Goal: Information Seeking & Learning: Learn about a topic

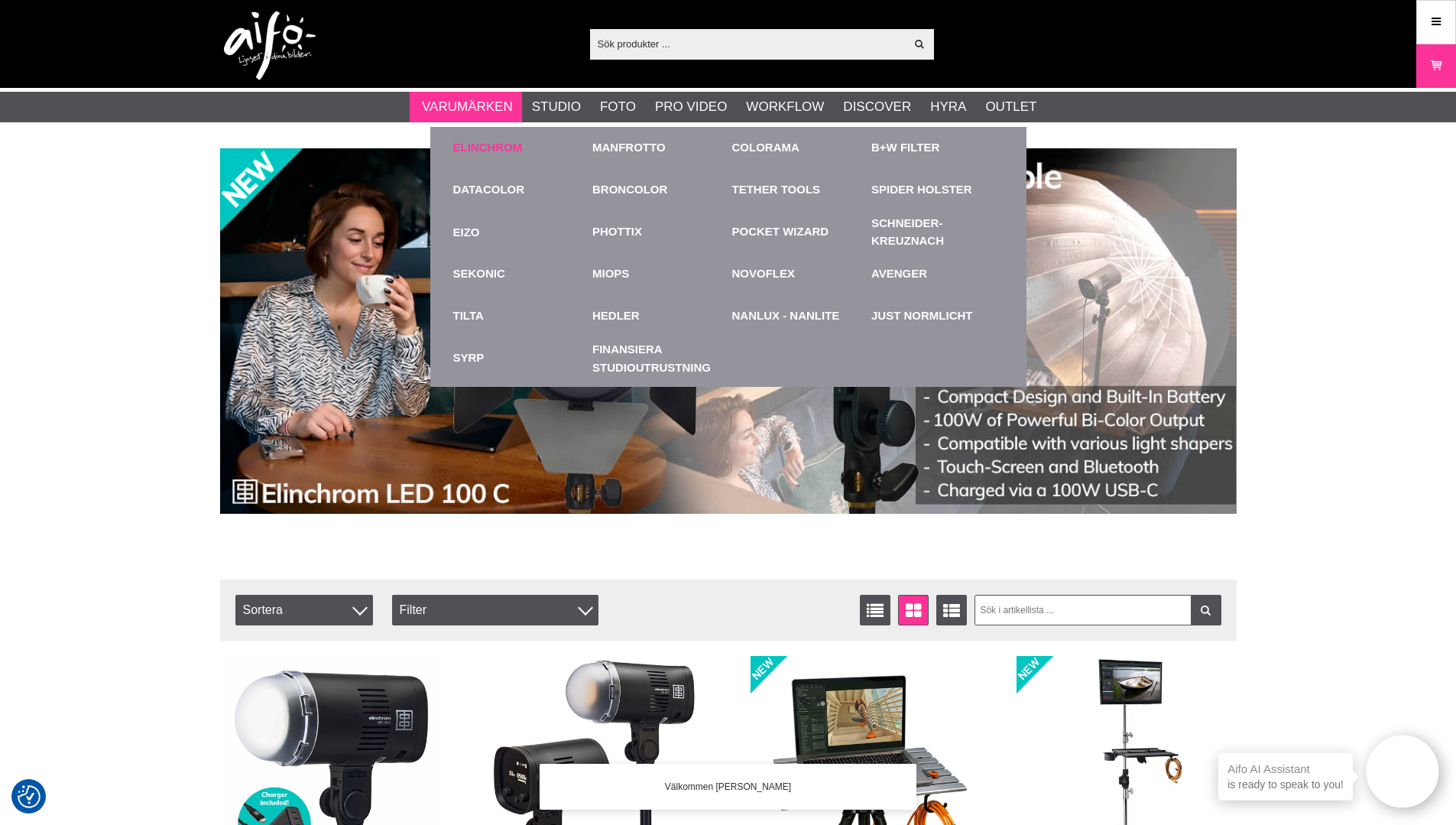
click at [469, 146] on link "Elinchrom" at bounding box center [488, 147] width 70 height 17
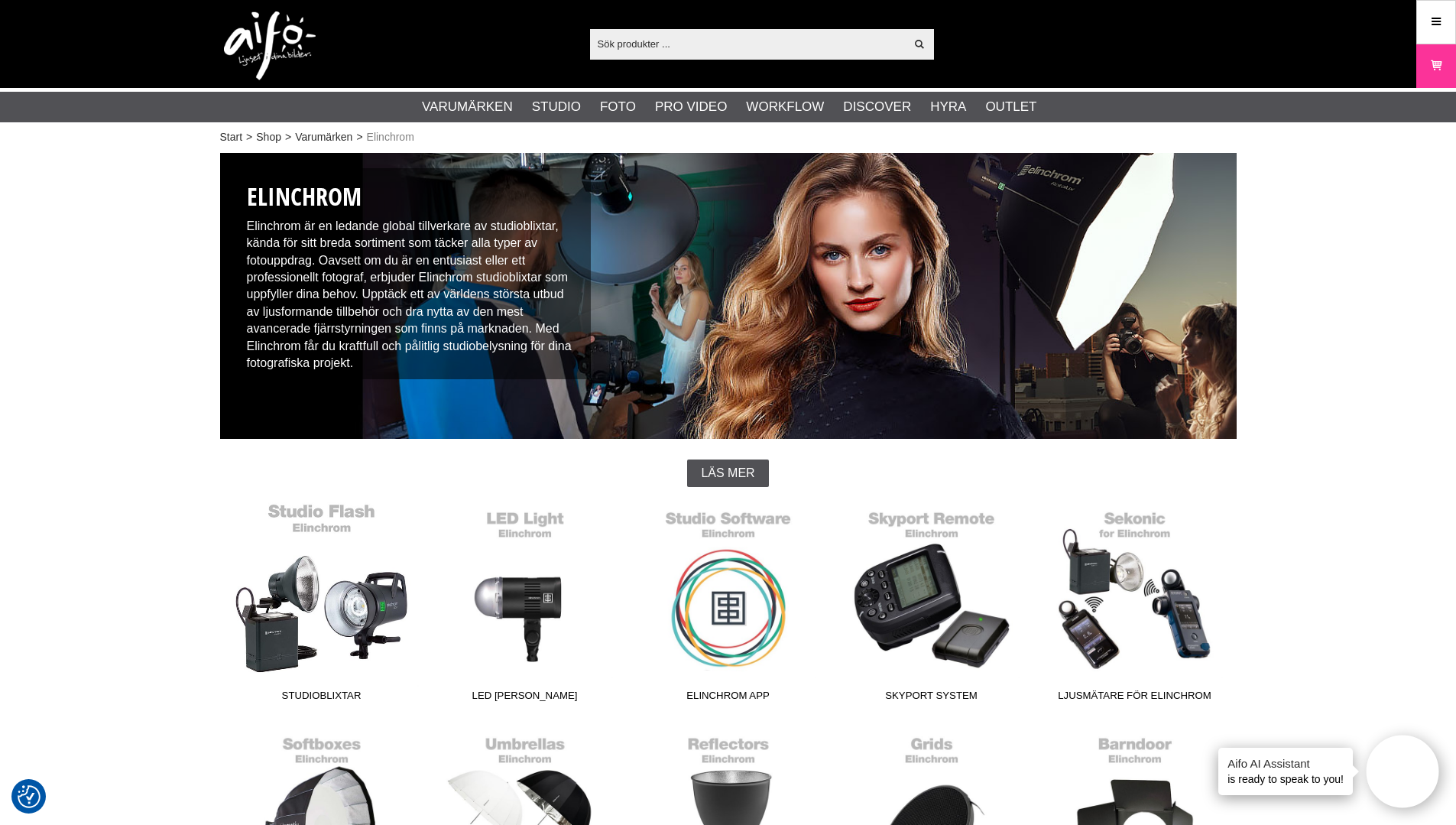
click at [375, 608] on link "Studioblixtar" at bounding box center [322, 604] width 203 height 206
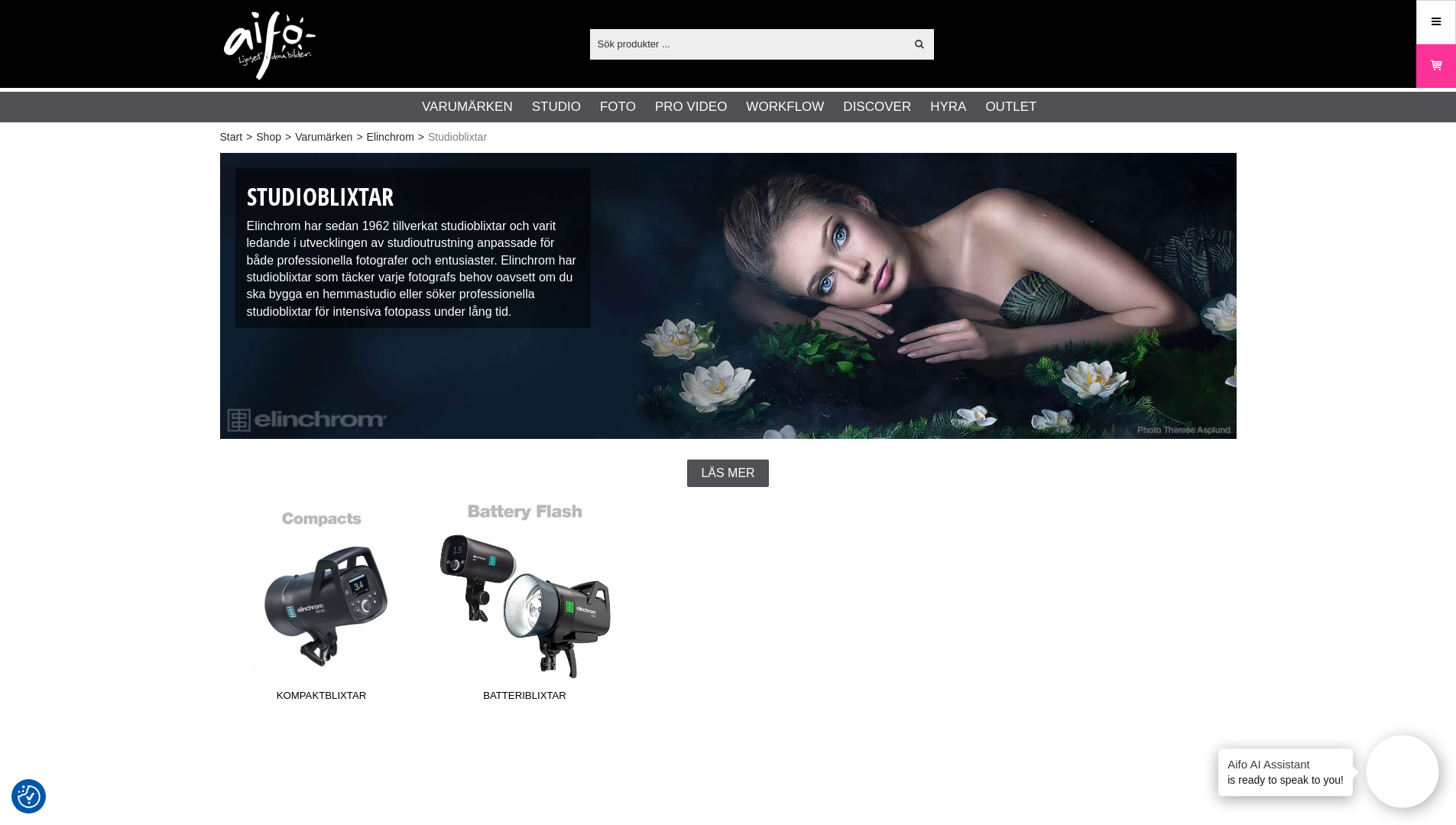
click at [557, 608] on link "Batteriblixtar" at bounding box center [525, 604] width 203 height 206
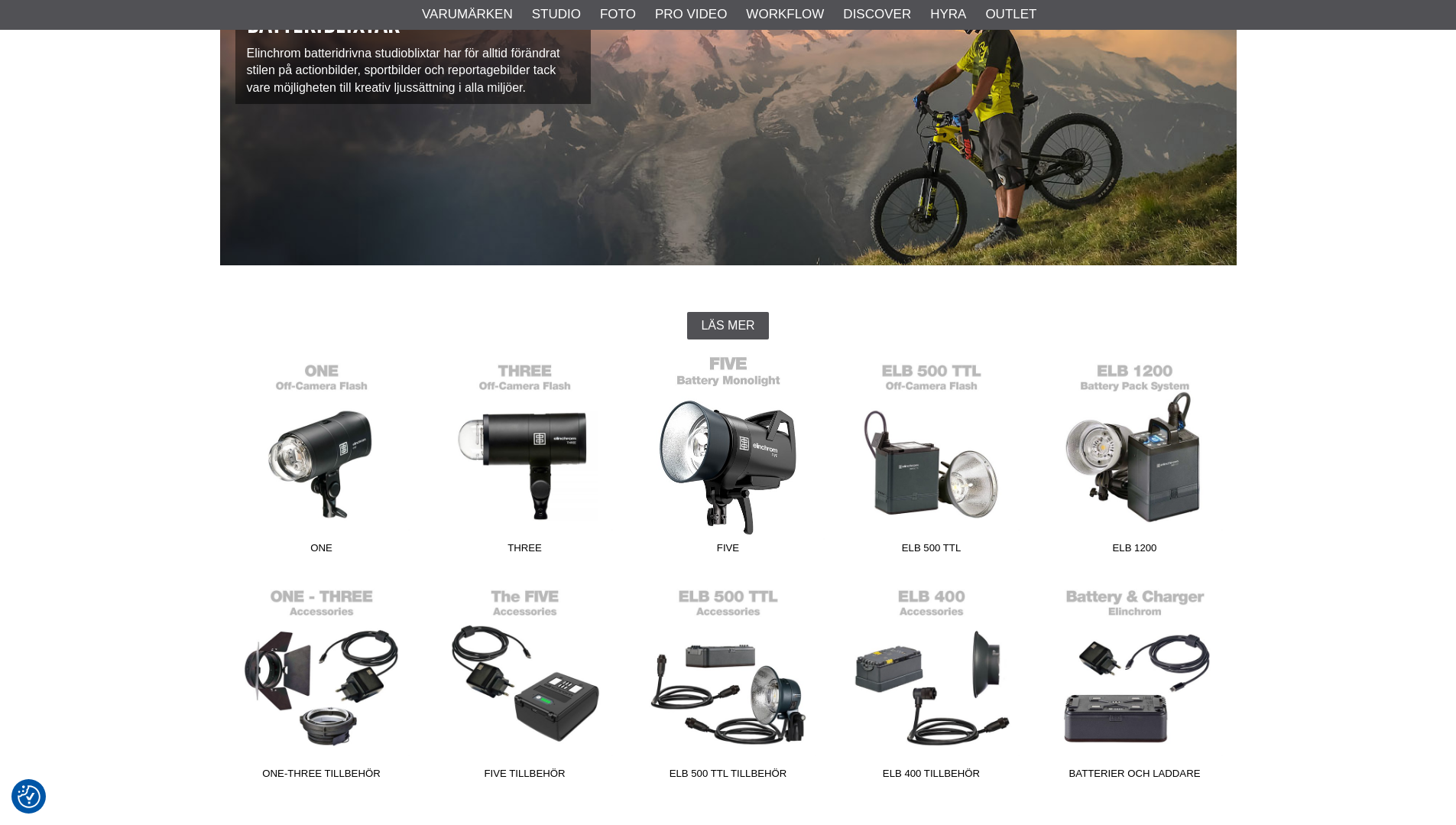
scroll to position [230, 0]
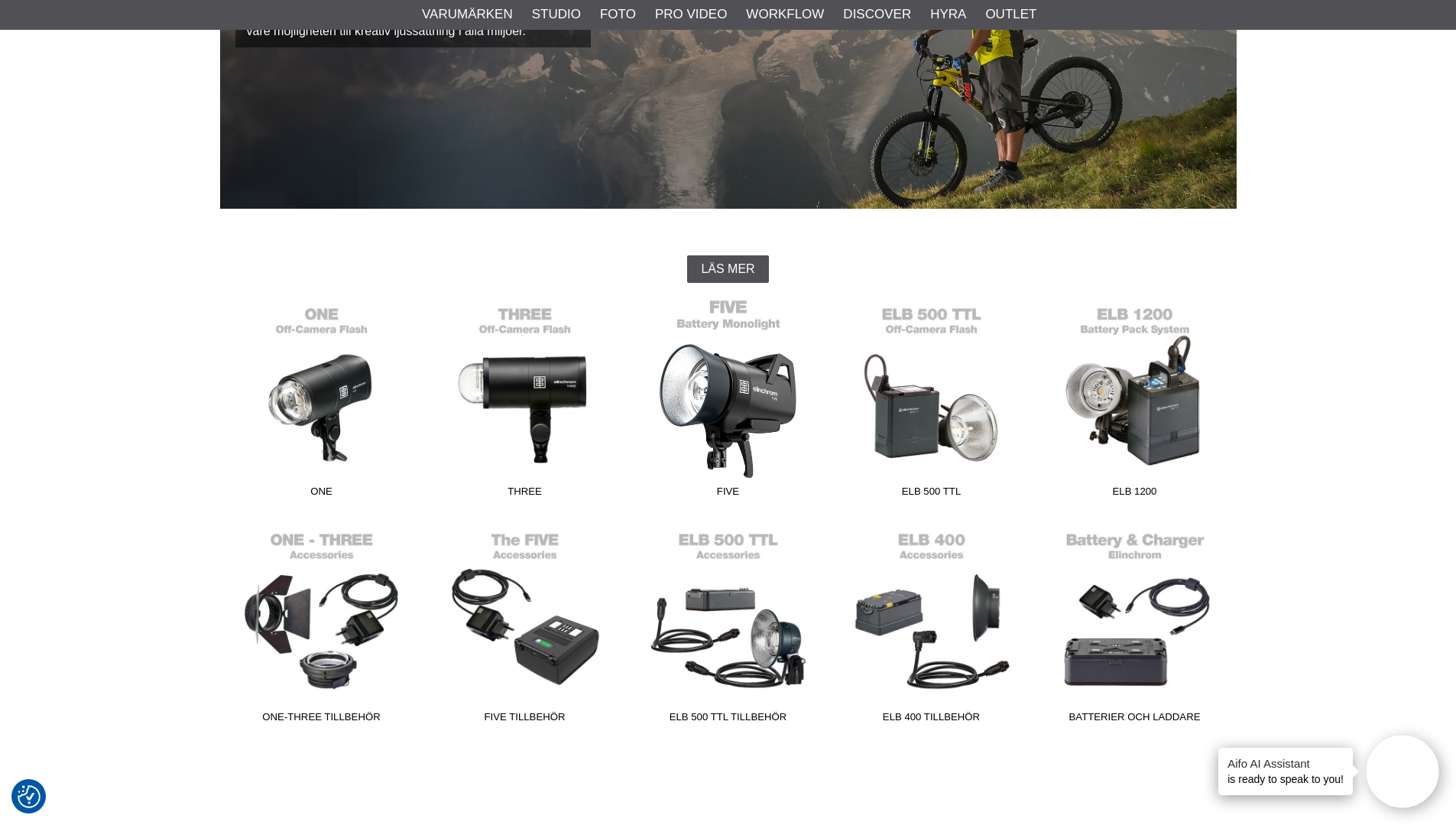
click at [723, 405] on link "FIVE" at bounding box center [728, 401] width 203 height 206
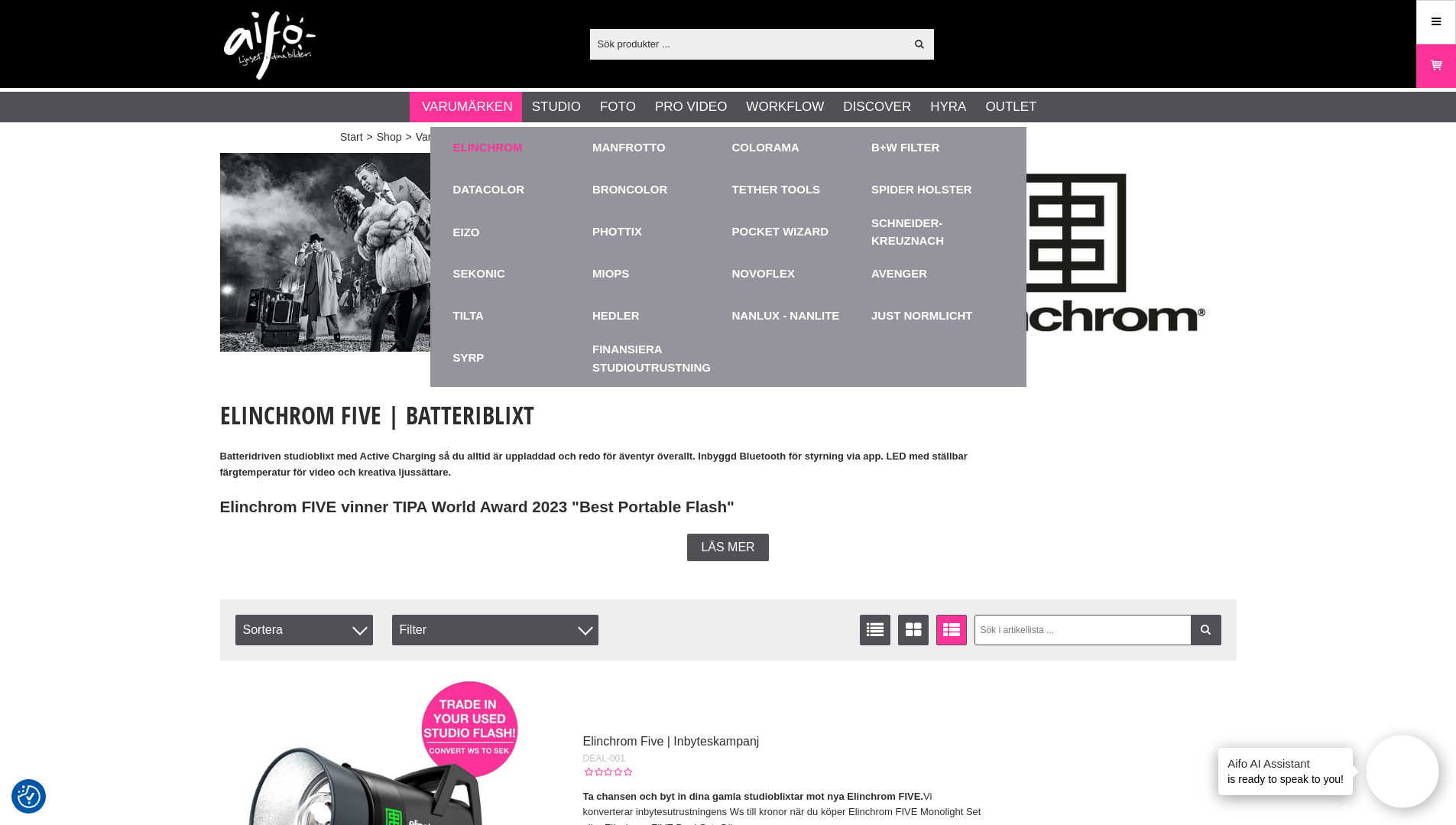
click at [468, 146] on link "Elinchrom" at bounding box center [488, 147] width 70 height 17
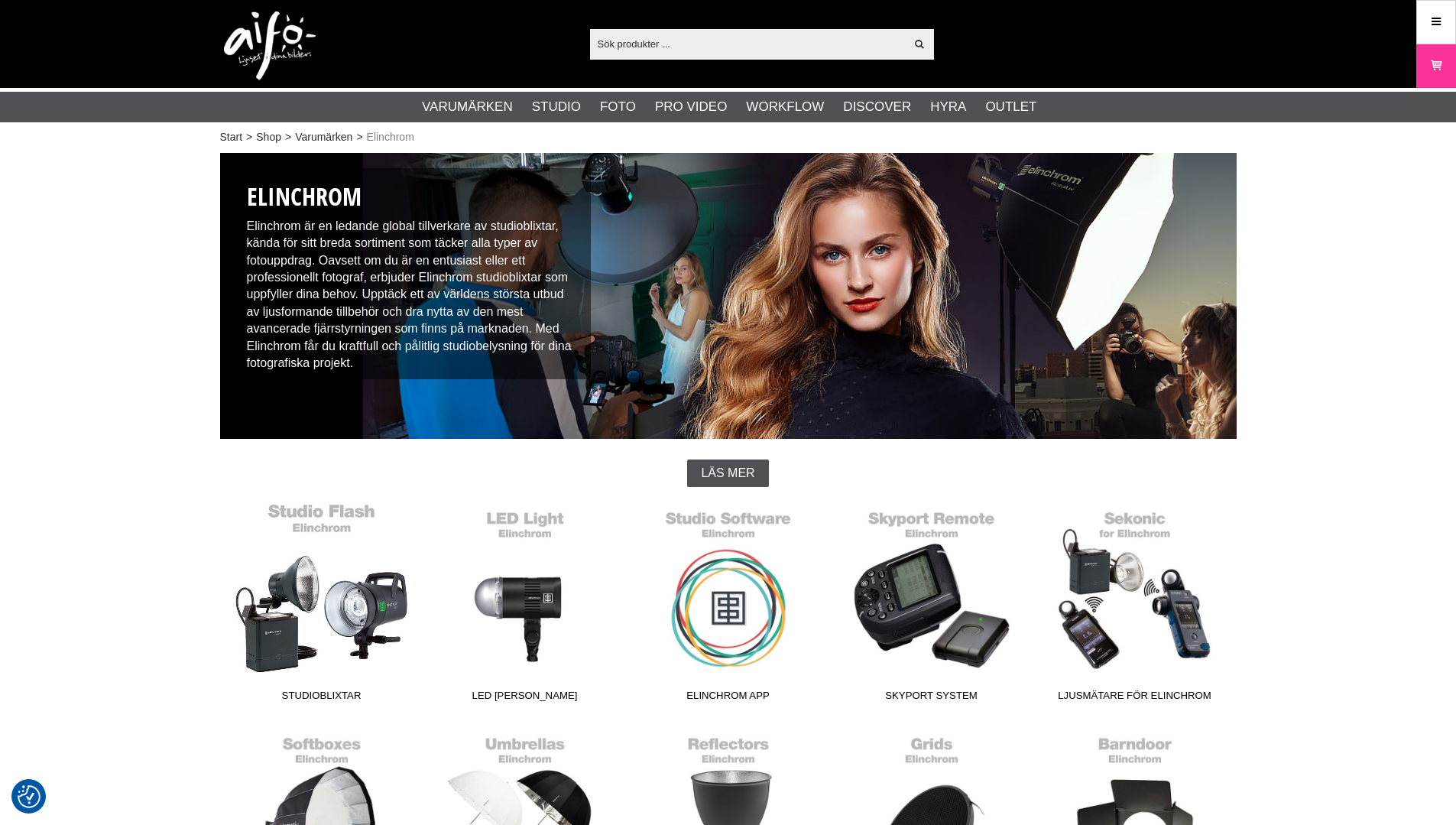
click at [318, 599] on link "Studioblixtar" at bounding box center [322, 604] width 203 height 206
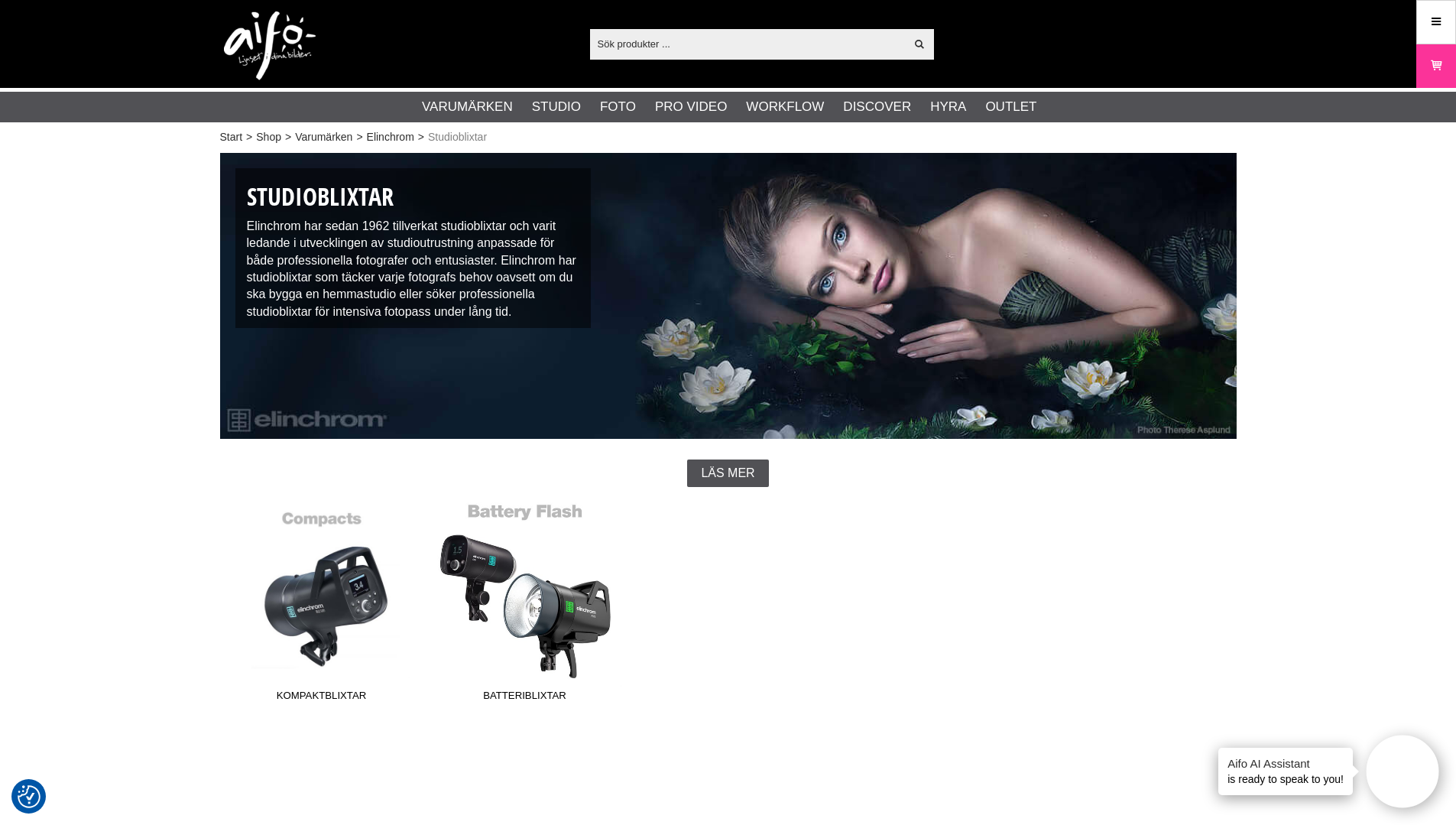
click at [546, 595] on link "Batteriblixtar" at bounding box center [525, 604] width 203 height 206
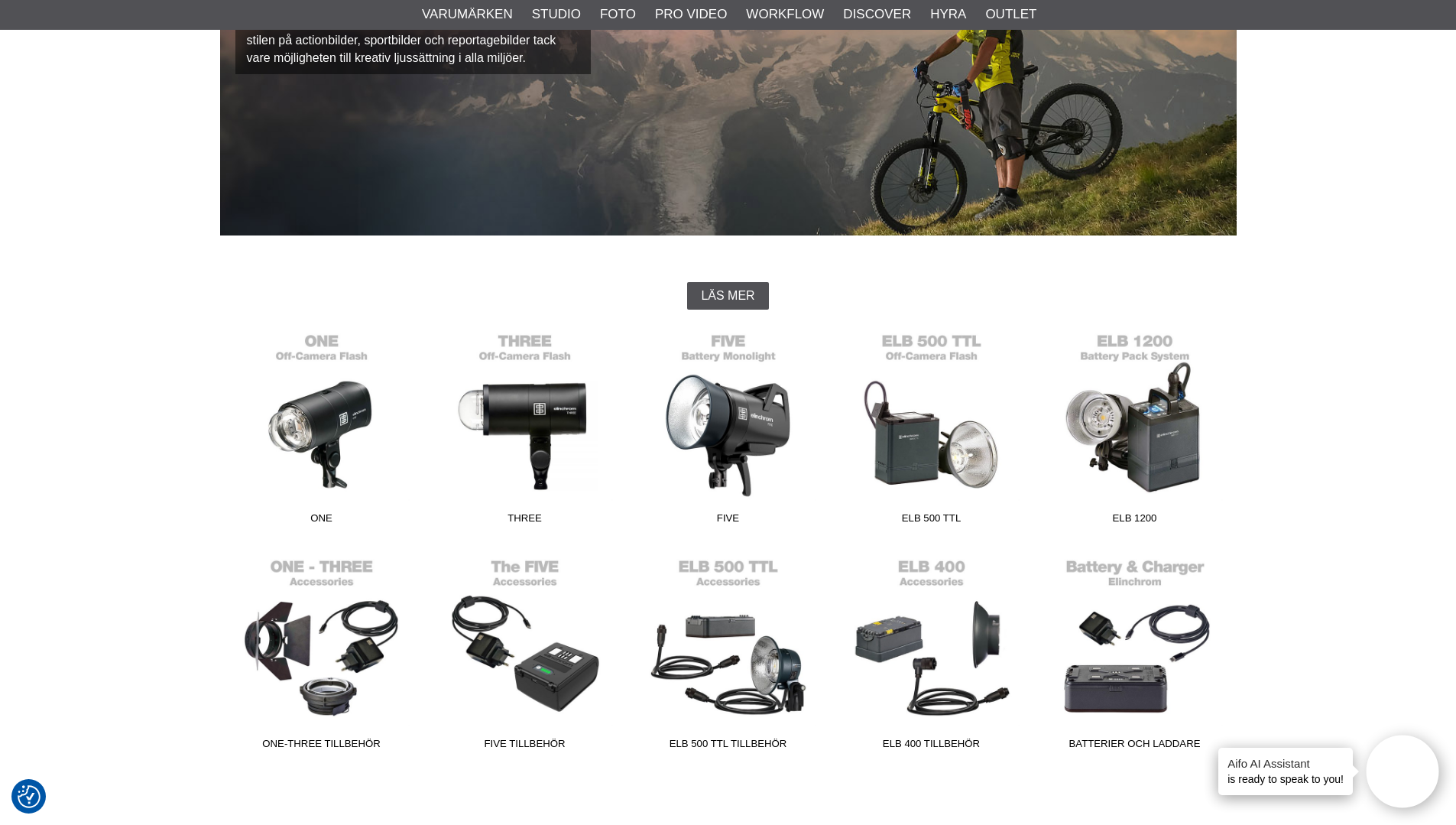
scroll to position [230, 0]
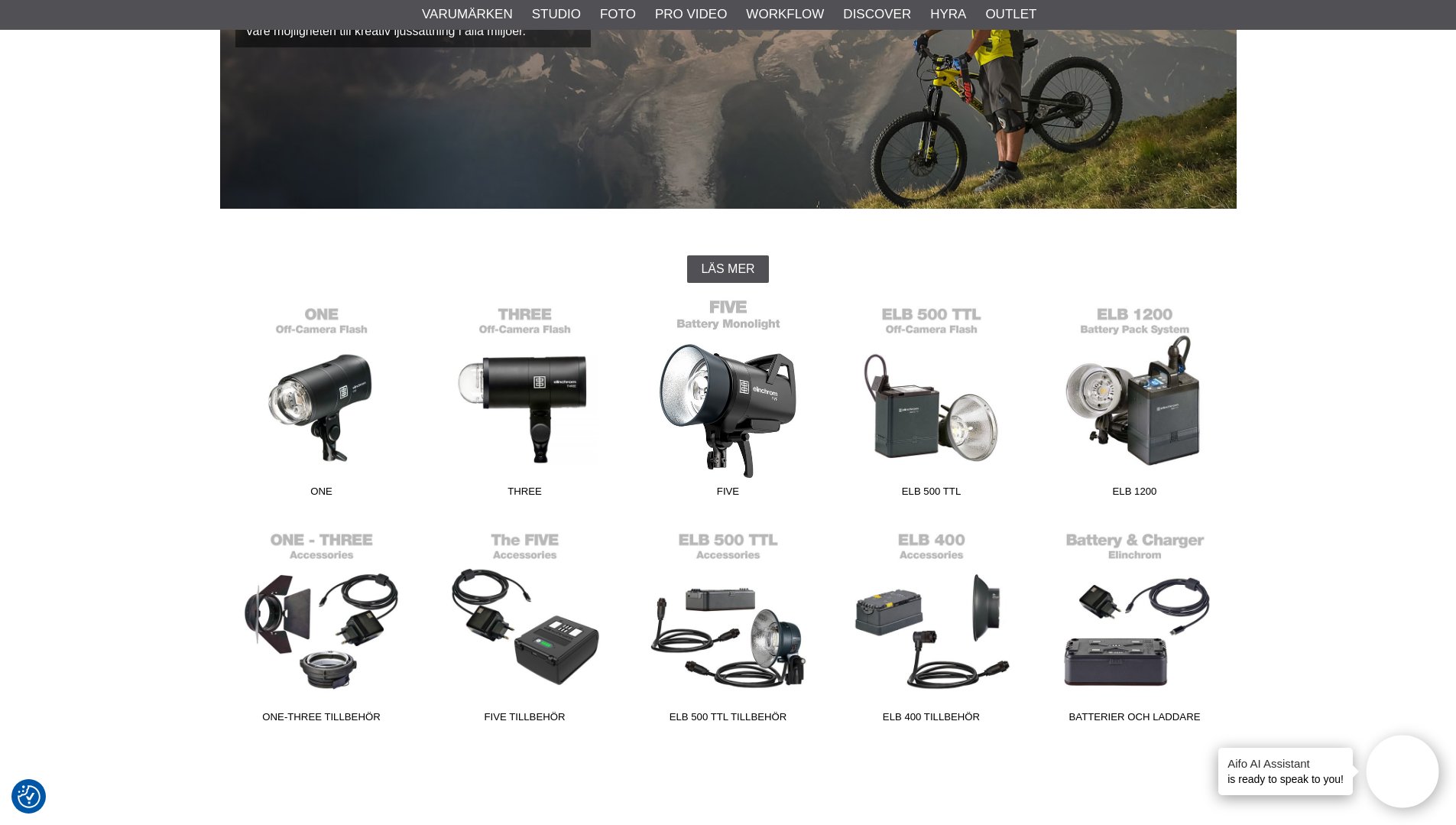
click at [730, 390] on link "FIVE" at bounding box center [728, 401] width 203 height 206
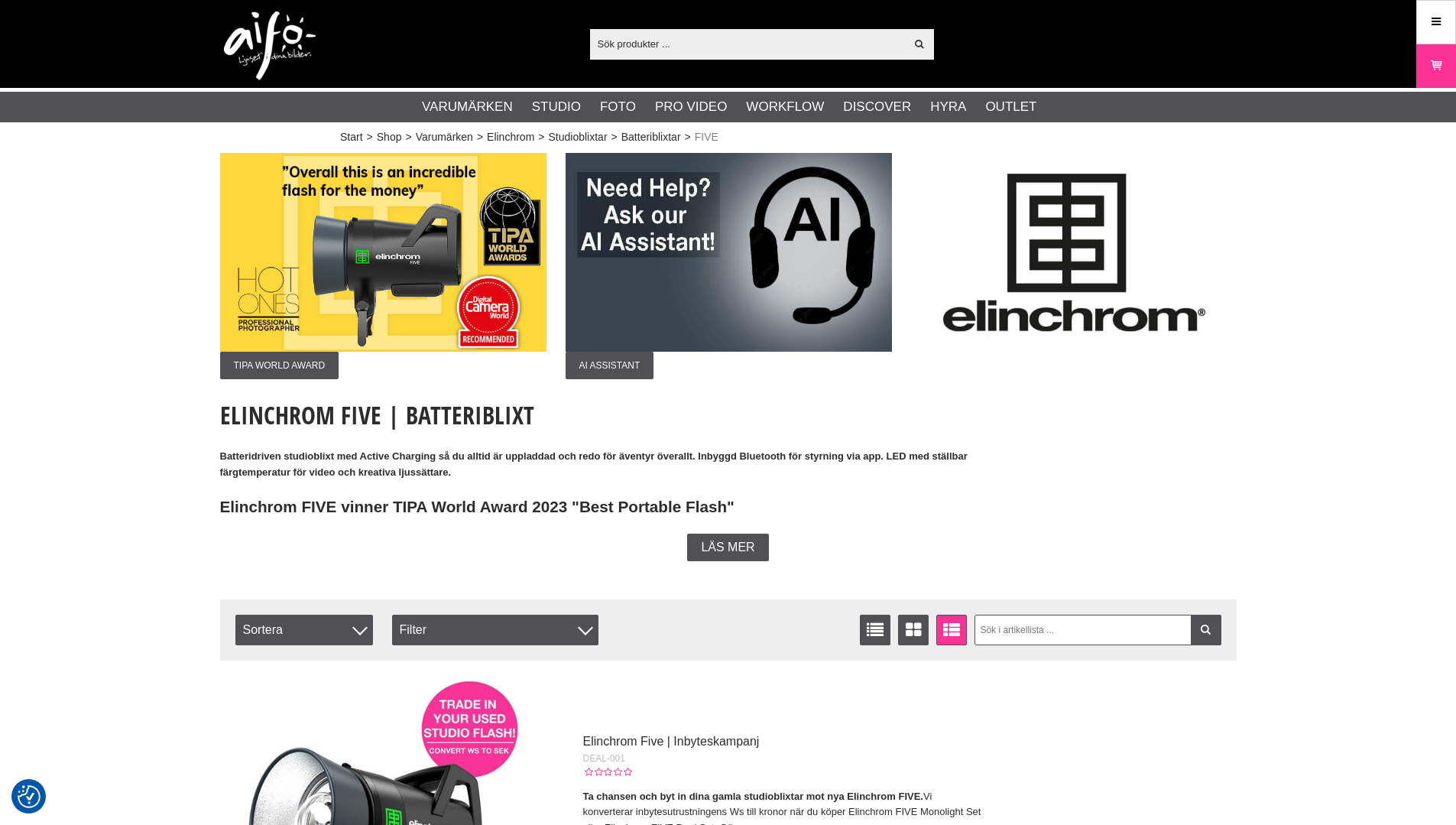
checkbox input "true"
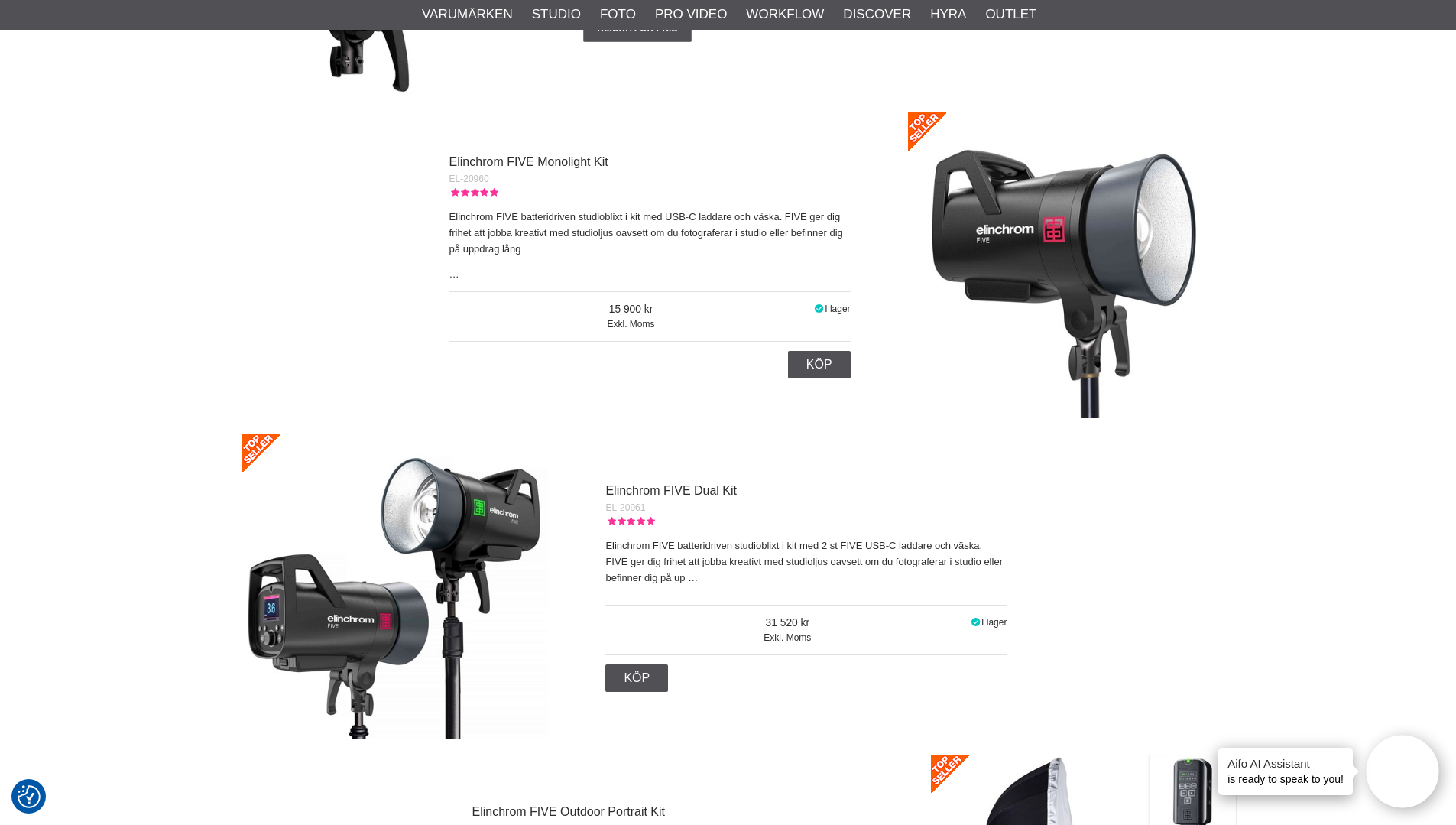
scroll to position [918, 0]
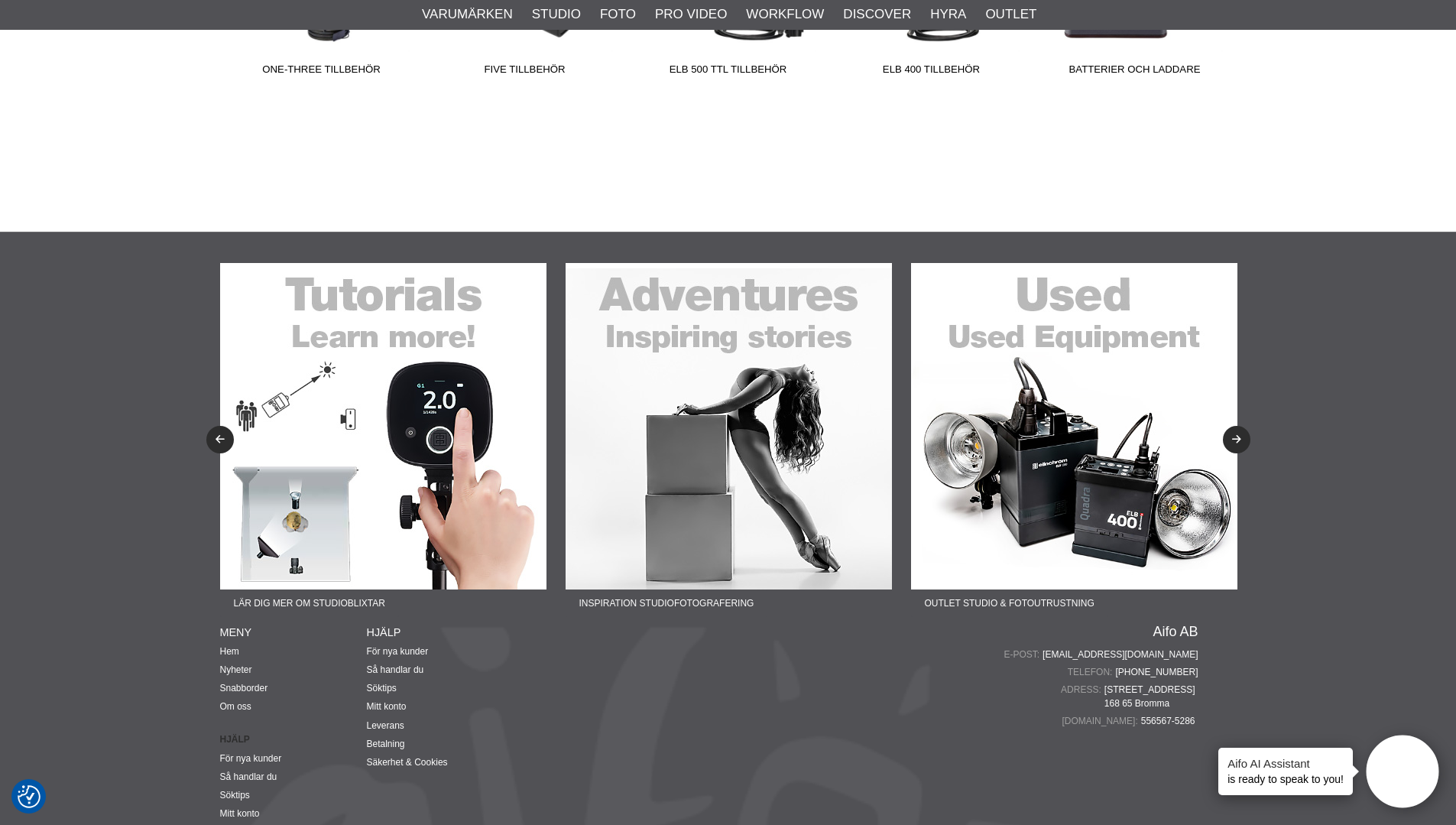
scroll to position [841, 0]
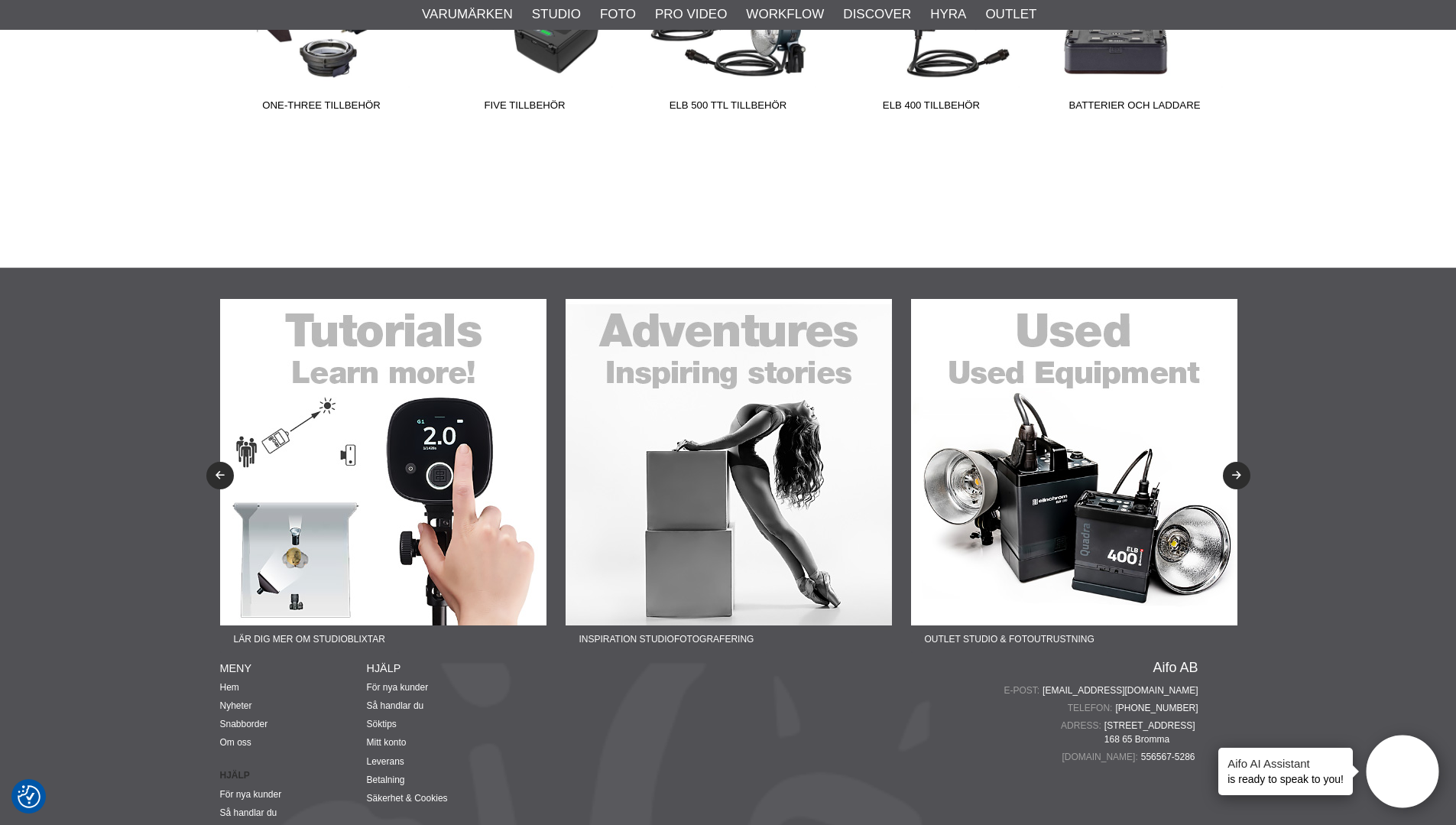
click at [1108, 462] on img at bounding box center [1074, 462] width 327 height 327
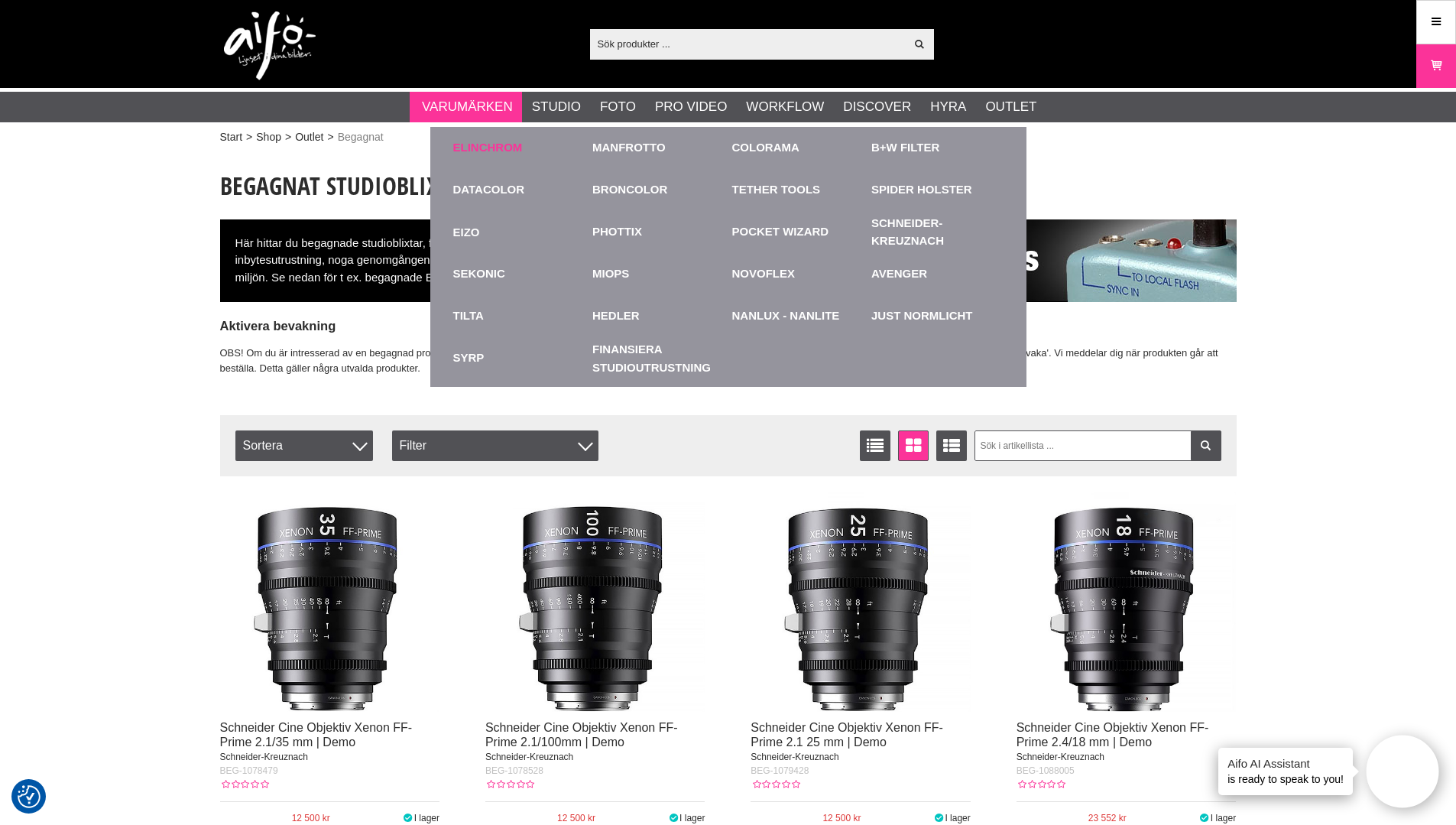
click at [469, 150] on link "Elinchrom" at bounding box center [488, 147] width 70 height 17
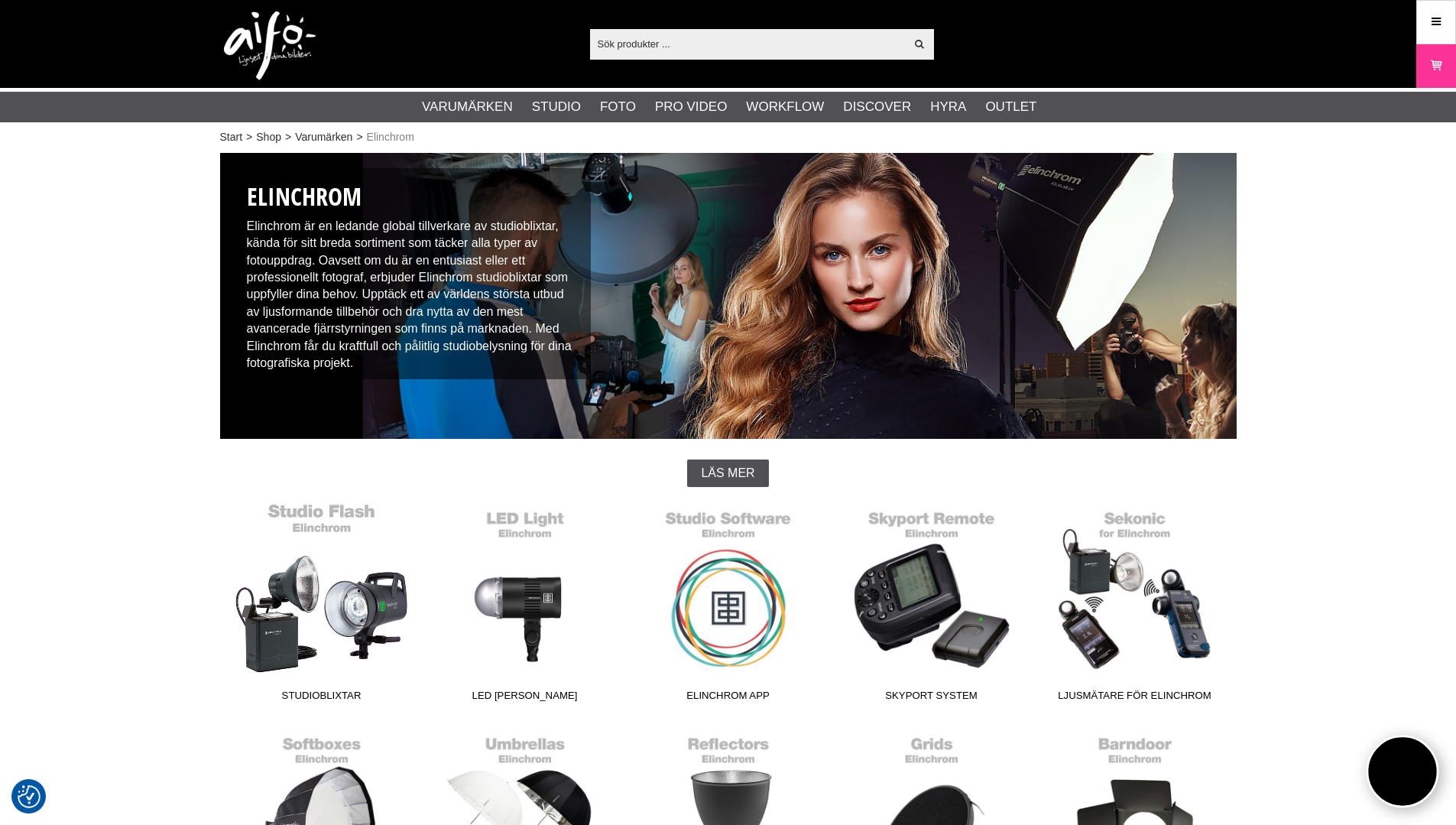
click at [336, 617] on link "Studioblixtar" at bounding box center [322, 604] width 203 height 206
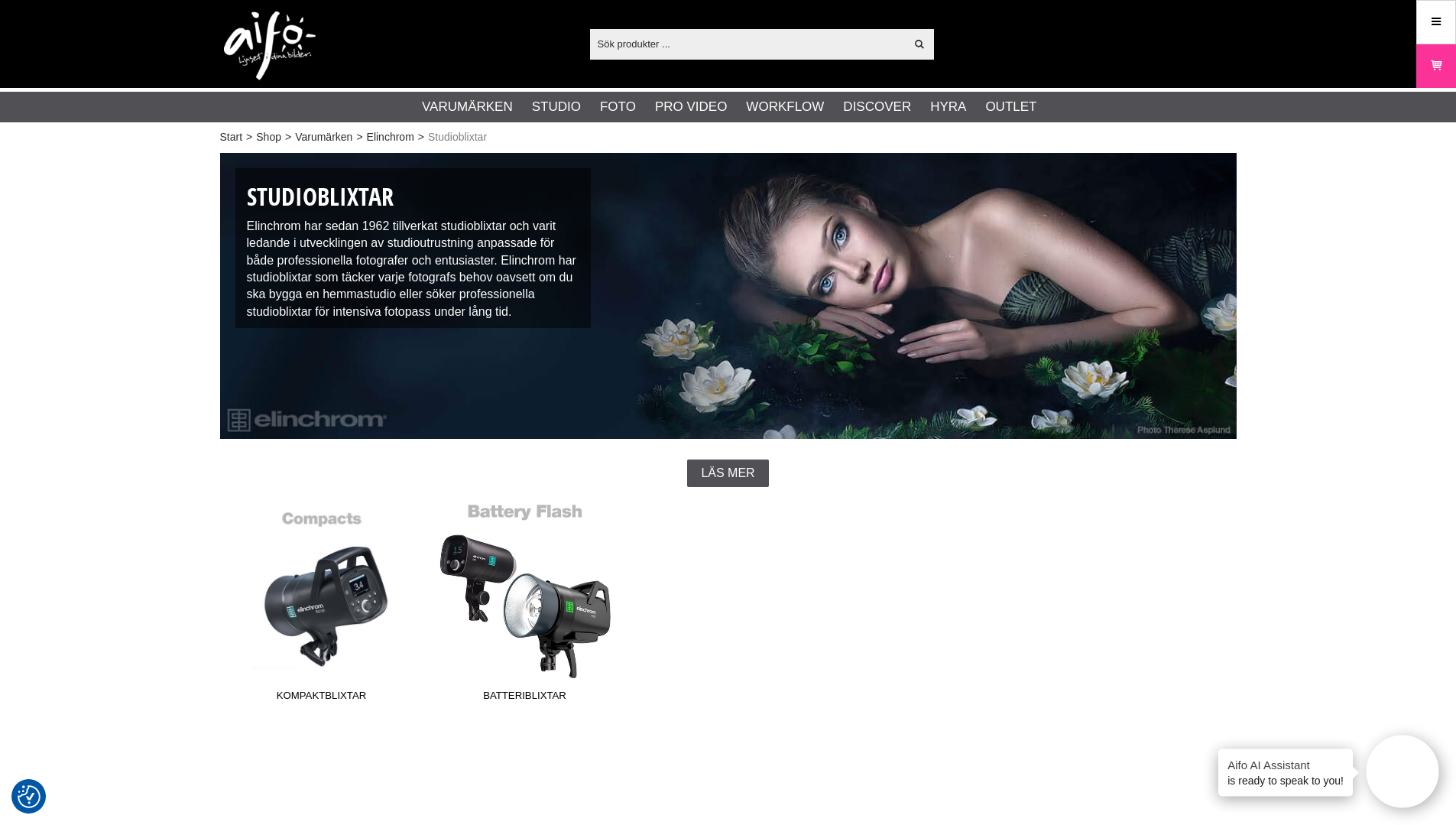
click at [562, 604] on link "Batteriblixtar" at bounding box center [525, 604] width 203 height 206
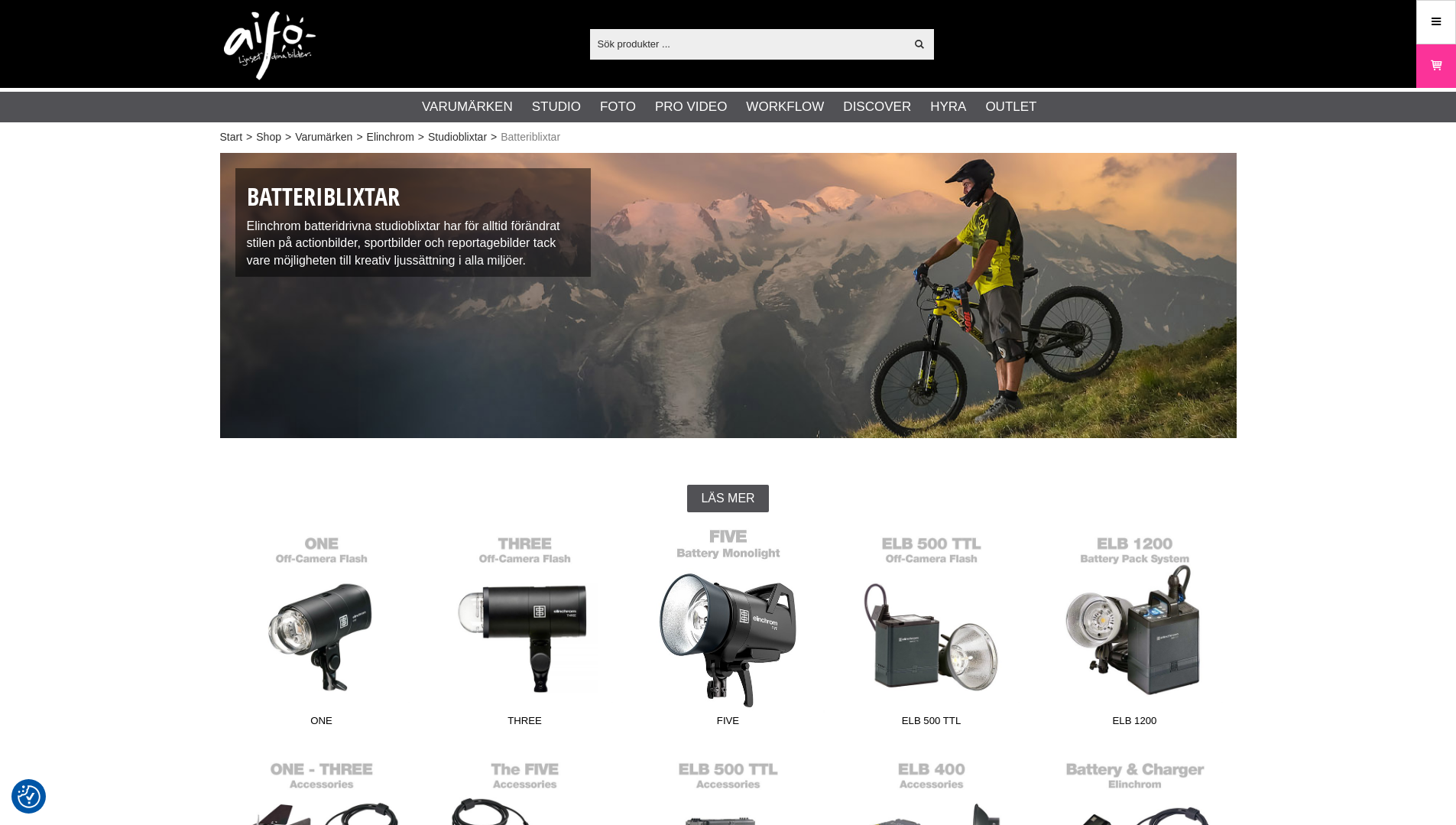
click at [767, 618] on link "FIVE" at bounding box center [728, 630] width 203 height 206
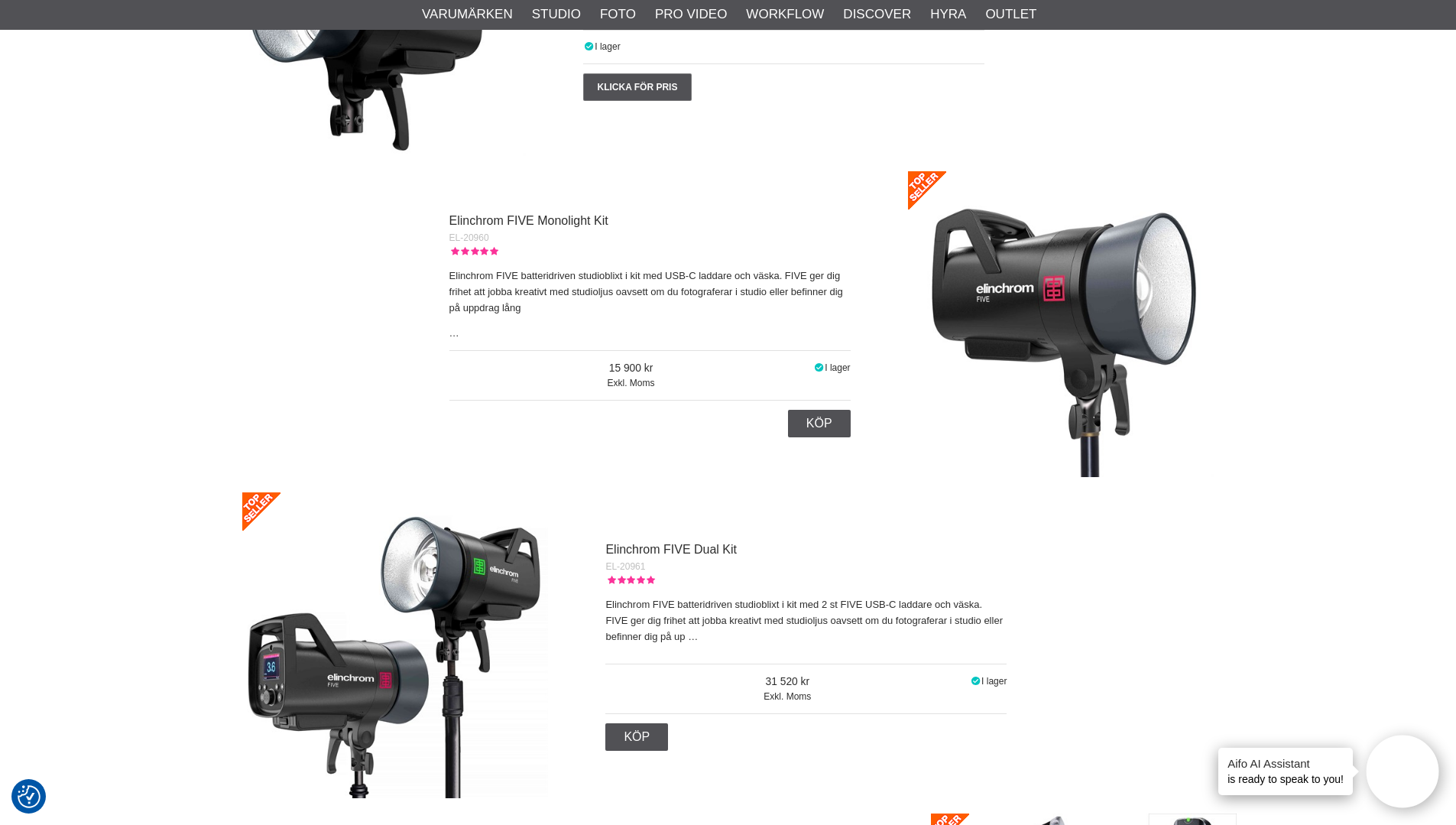
scroll to position [1070, 0]
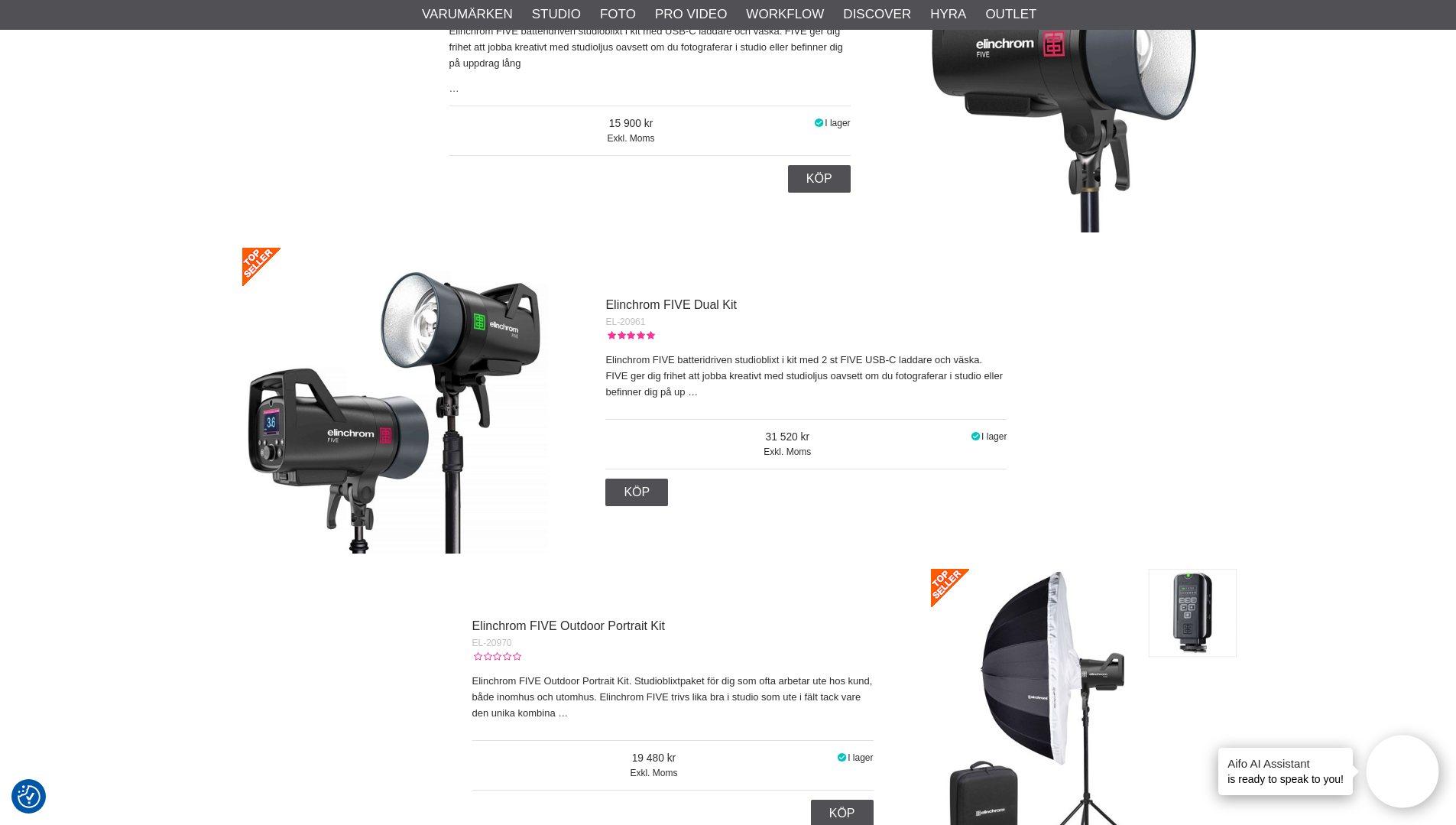
click at [468, 349] on img at bounding box center [395, 400] width 306 height 306
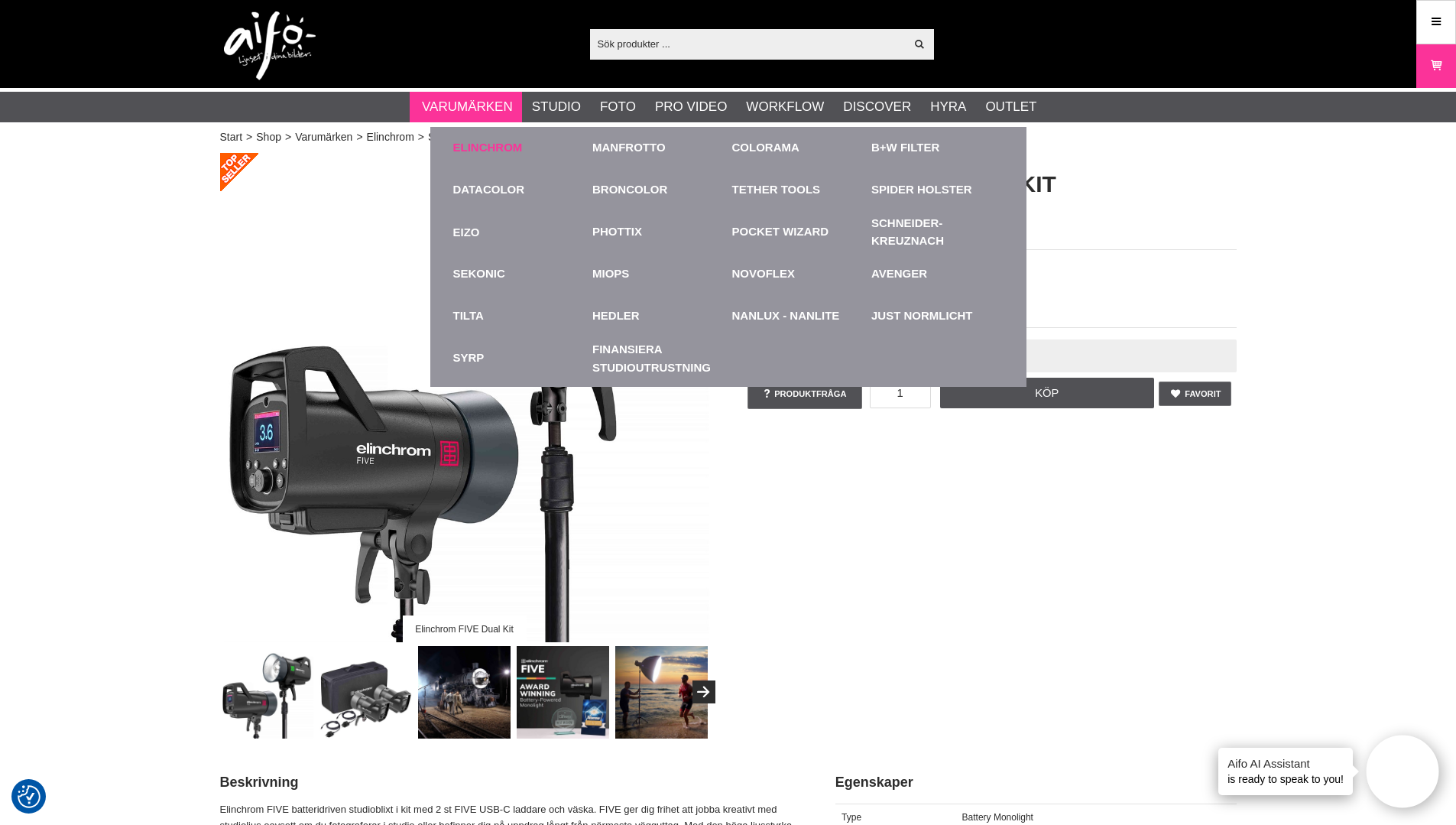
click at [492, 146] on link "Elinchrom" at bounding box center [488, 147] width 70 height 17
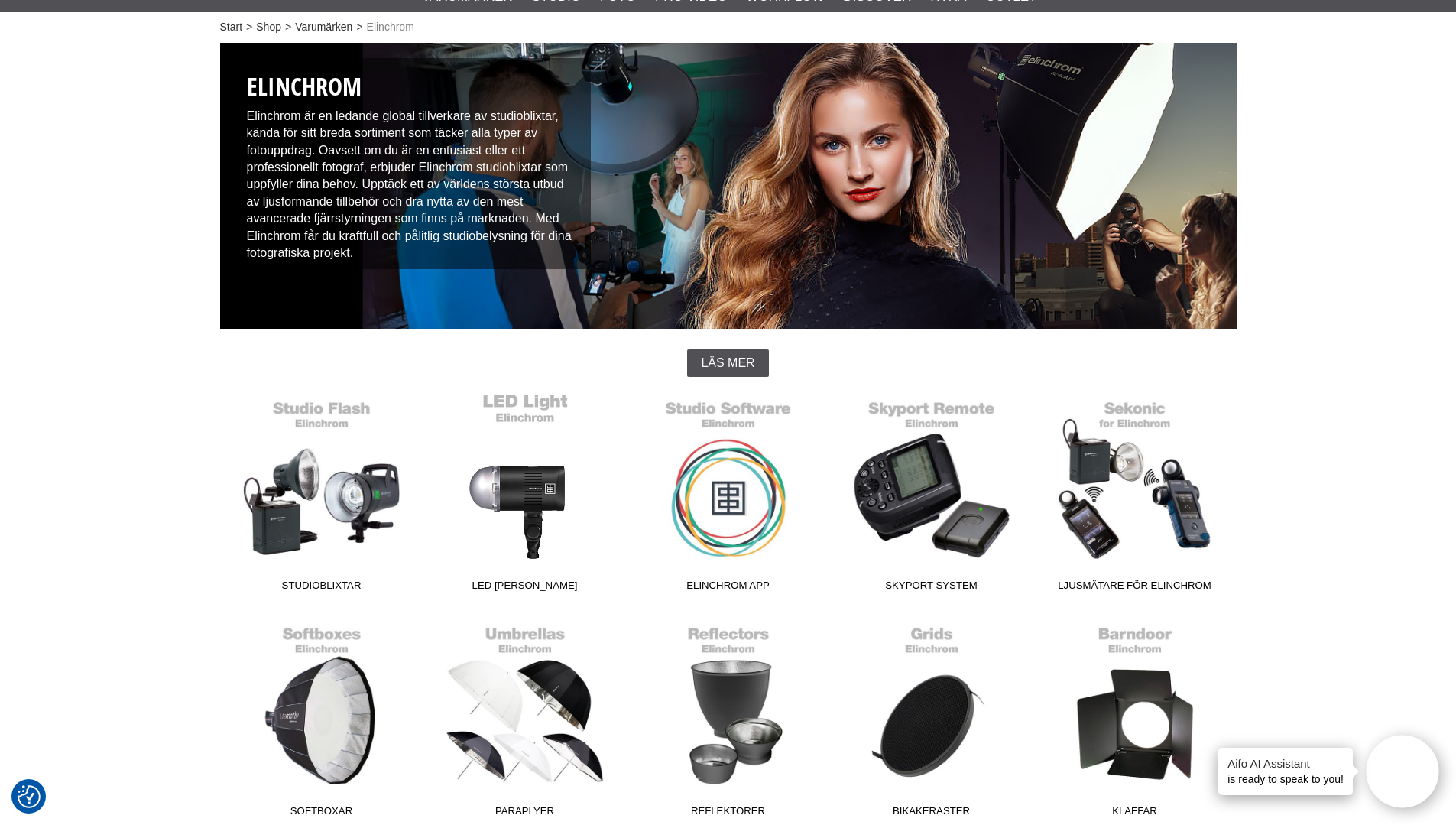
scroll to position [152, 0]
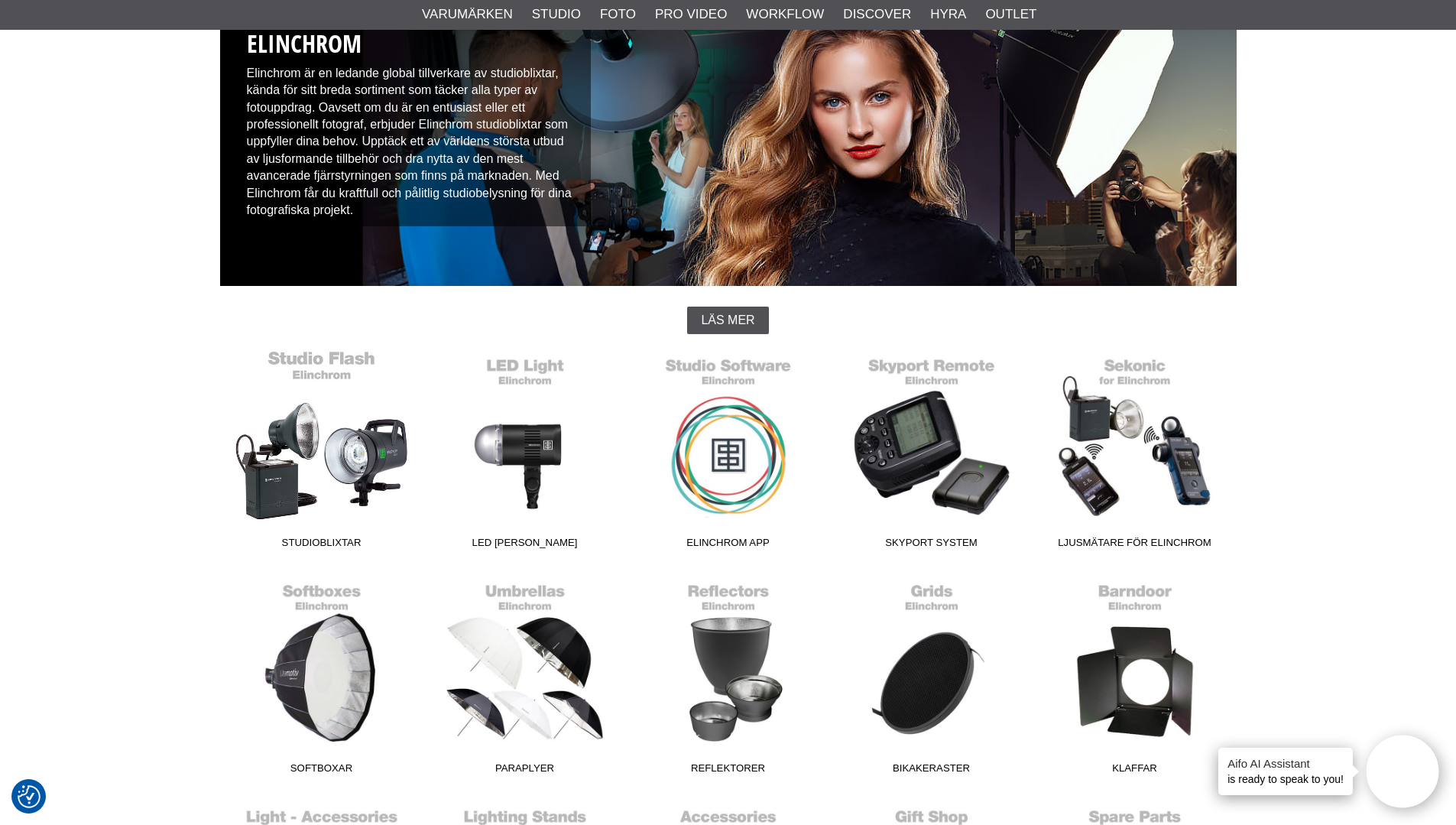
click at [361, 463] on link "Studioblixtar" at bounding box center [322, 452] width 203 height 206
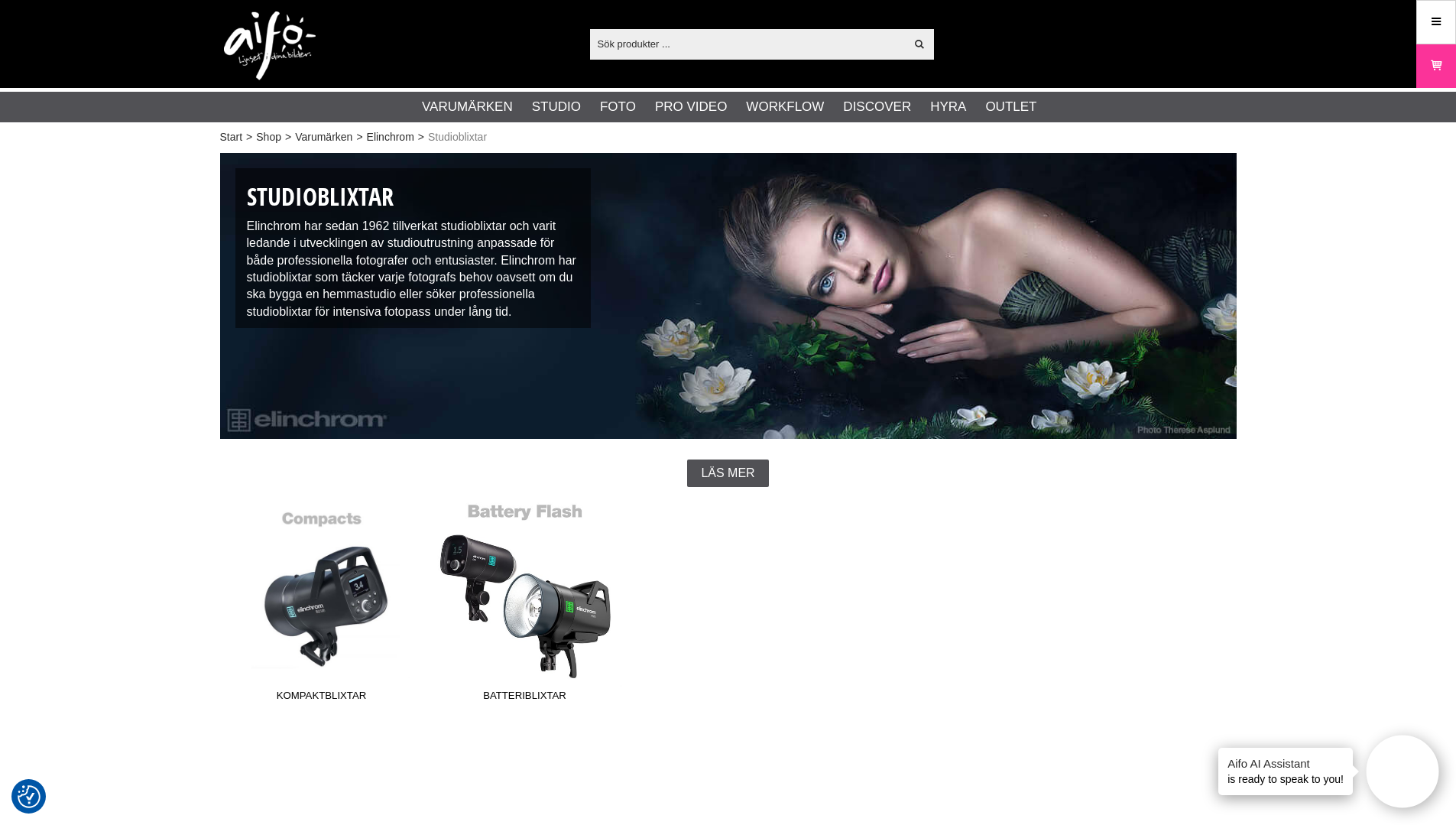
click at [552, 624] on link "Batteriblixtar" at bounding box center [525, 604] width 203 height 206
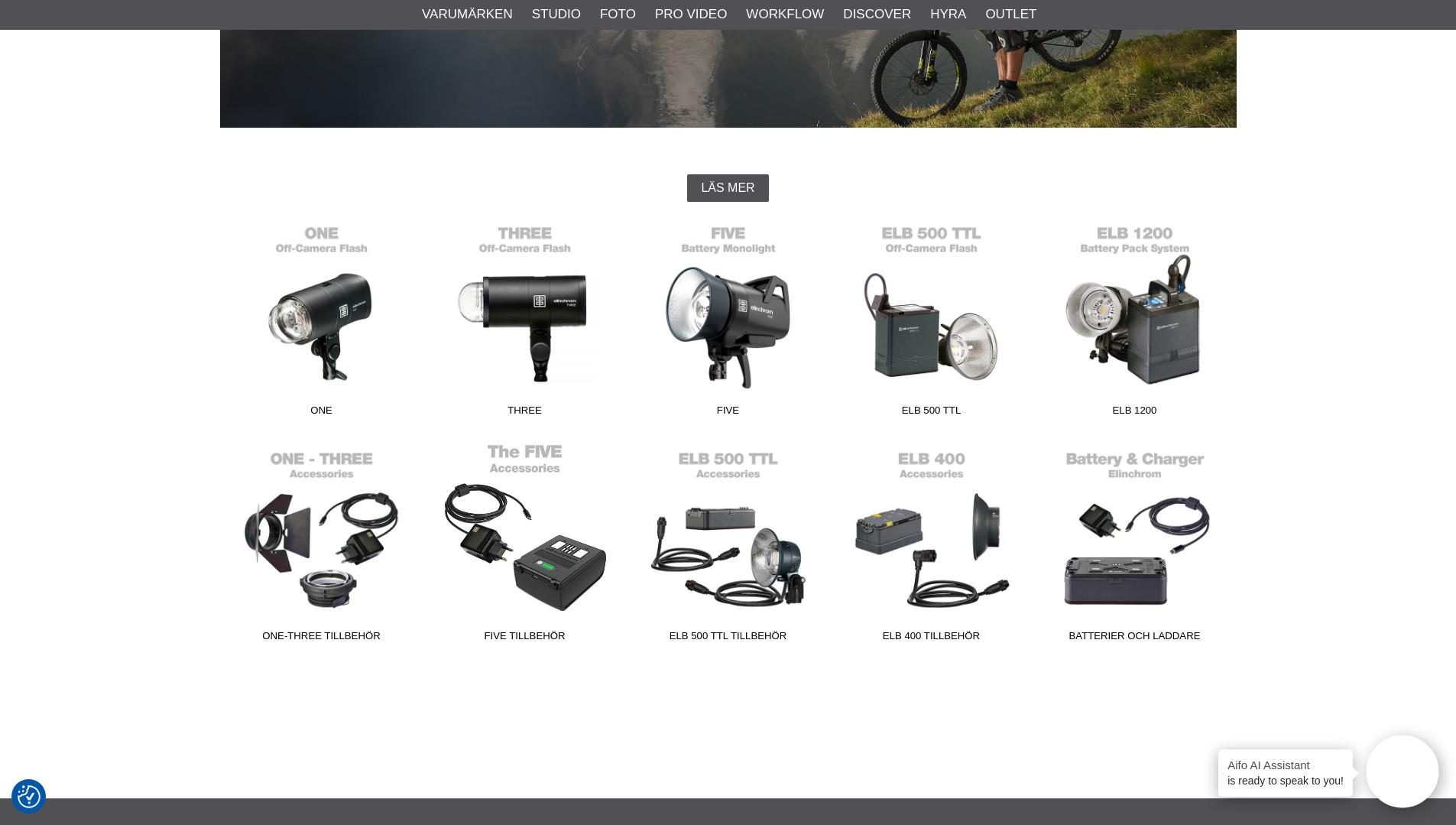
scroll to position [382, 0]
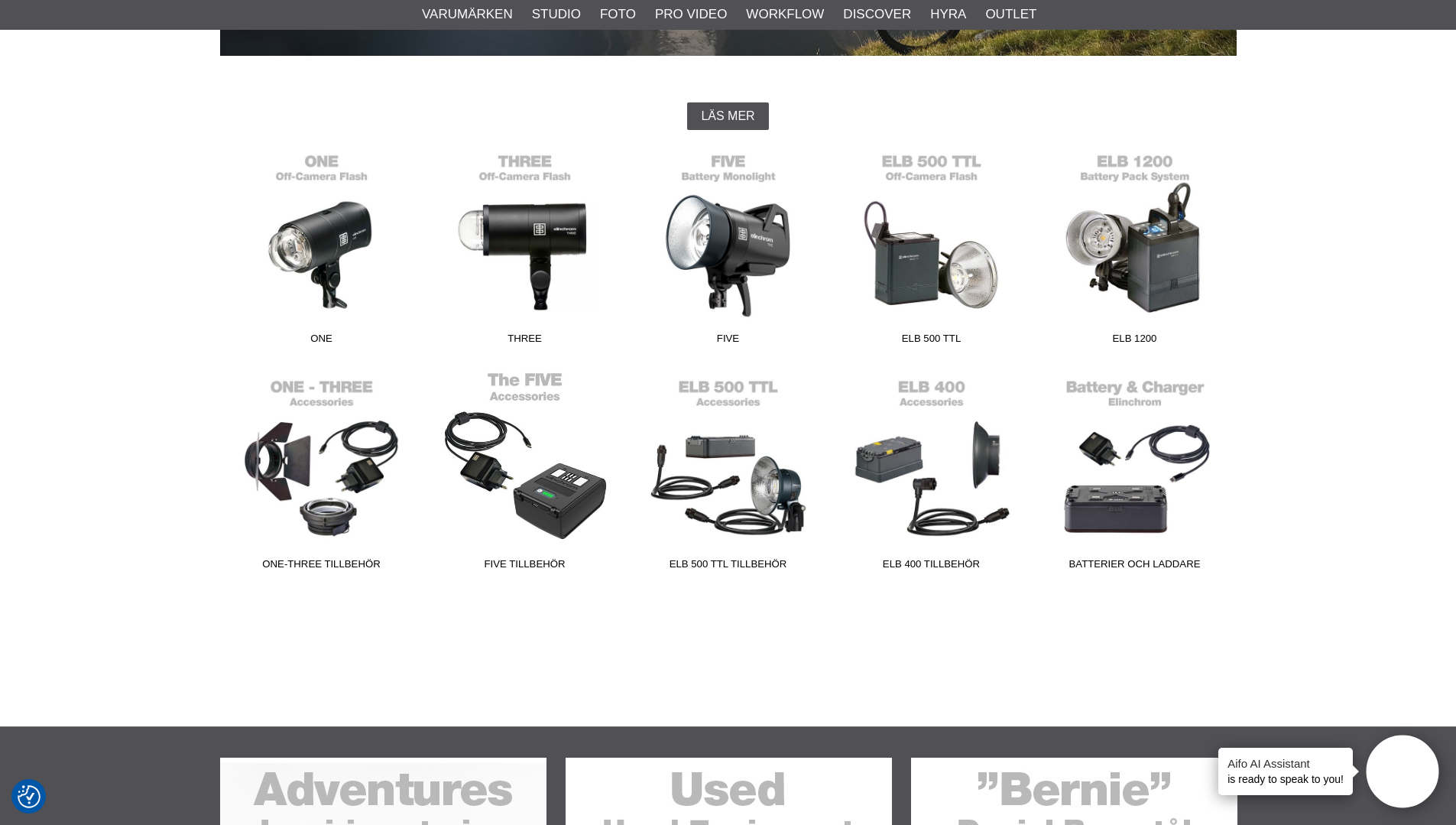
click at [528, 456] on link "FIVE Tillbehör" at bounding box center [525, 474] width 203 height 206
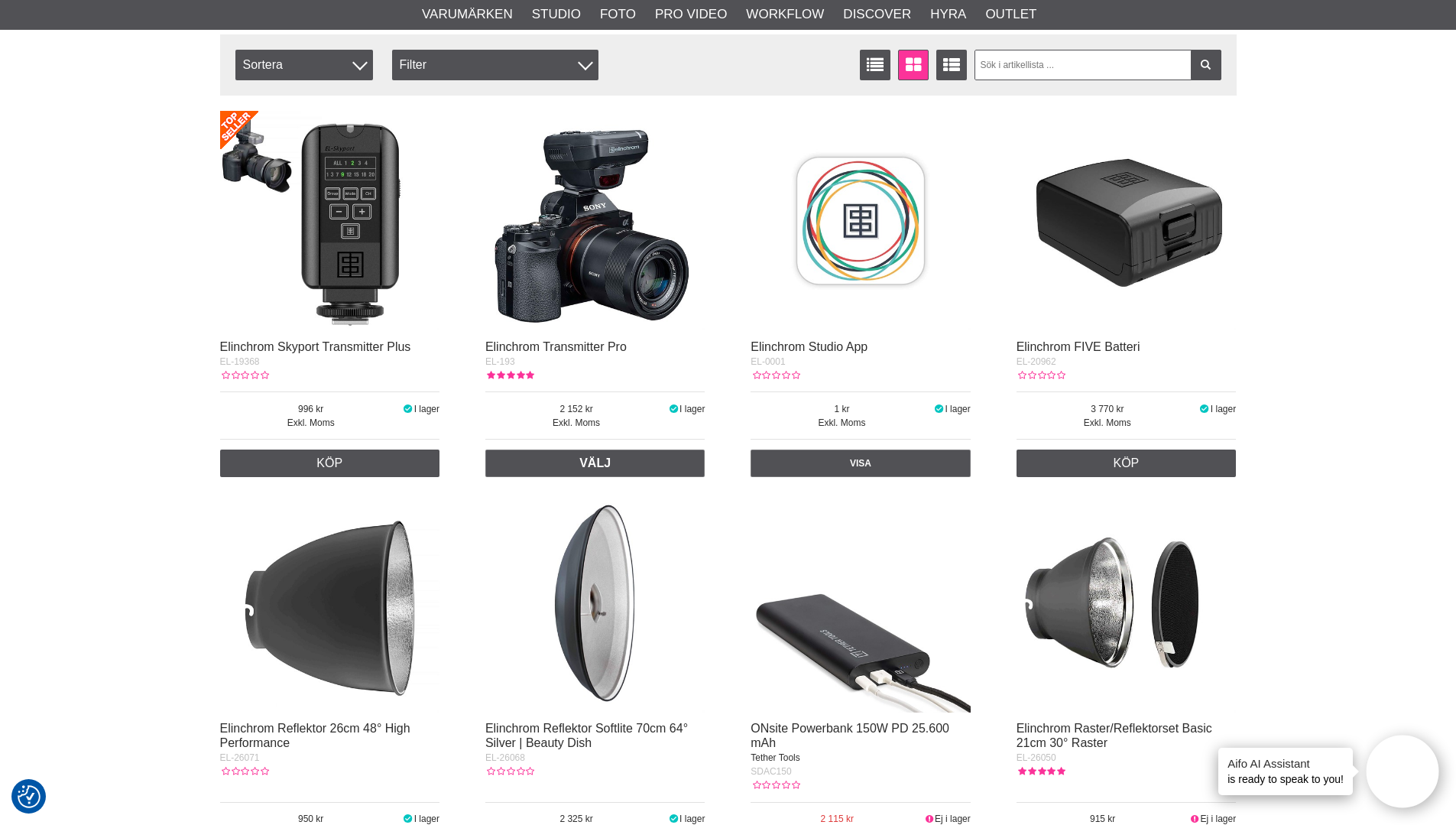
scroll to position [152, 0]
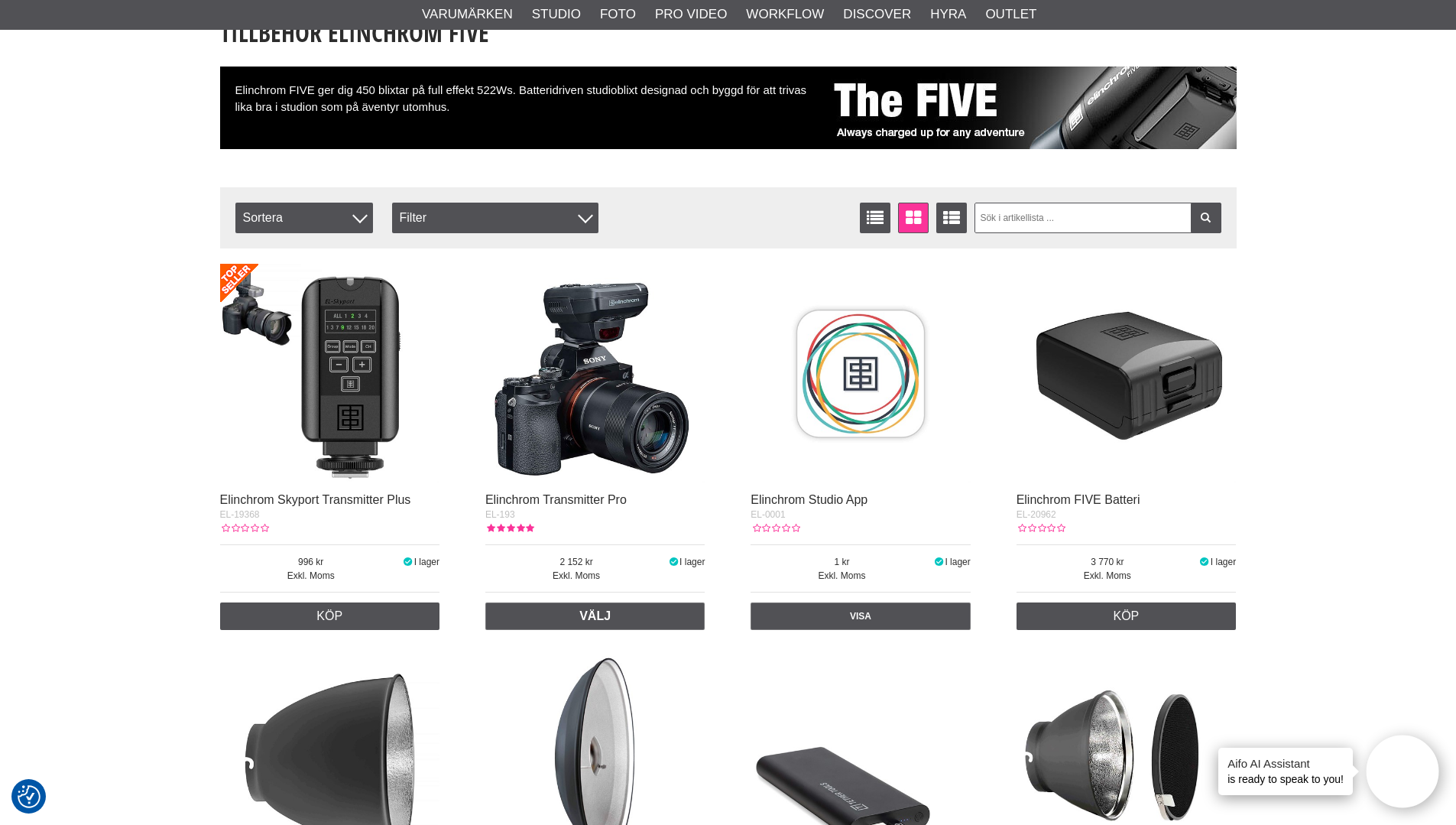
click at [1121, 389] on img at bounding box center [1126, 374] width 220 height 221
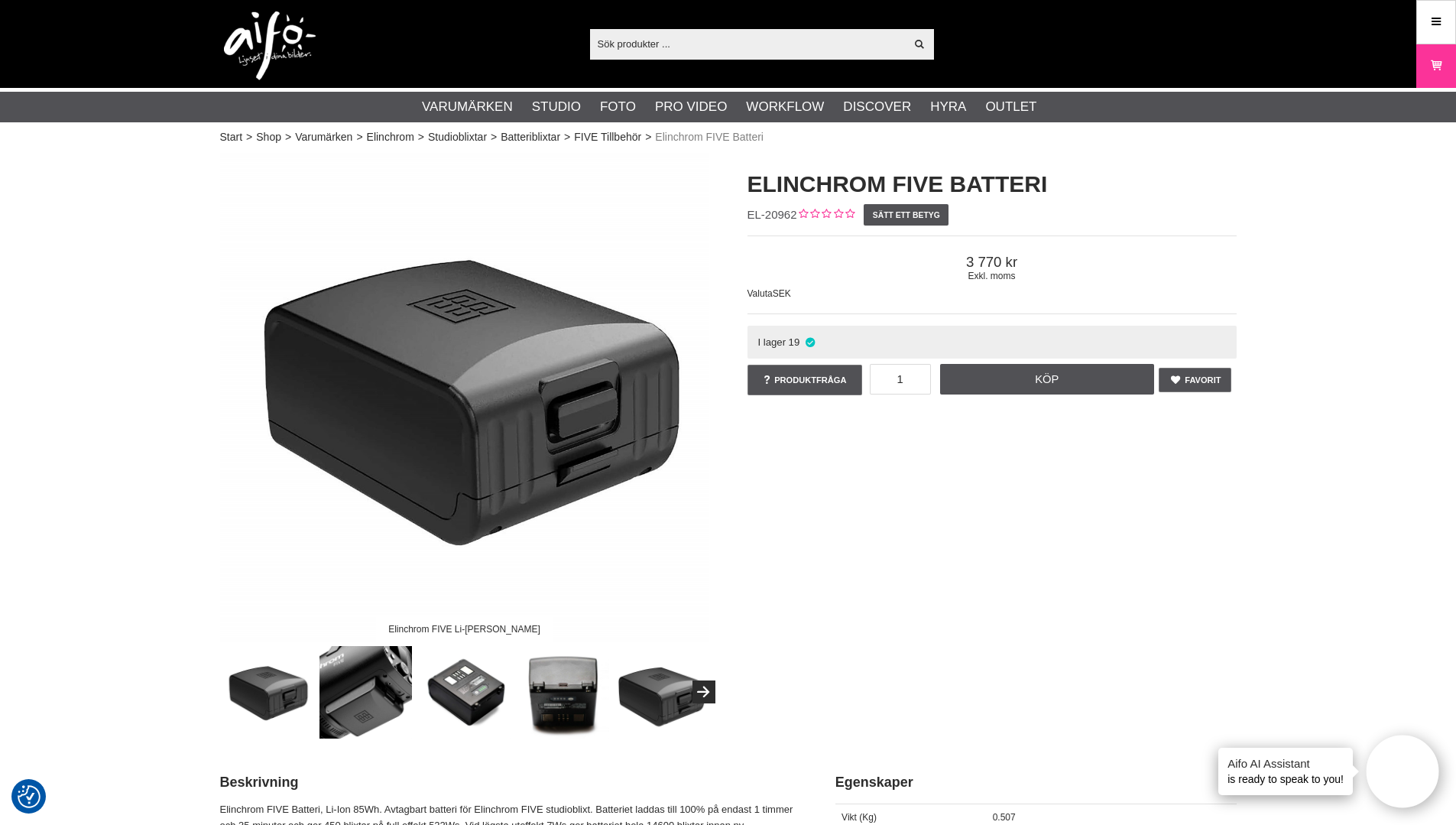
click at [355, 692] on img at bounding box center [366, 692] width 93 height 93
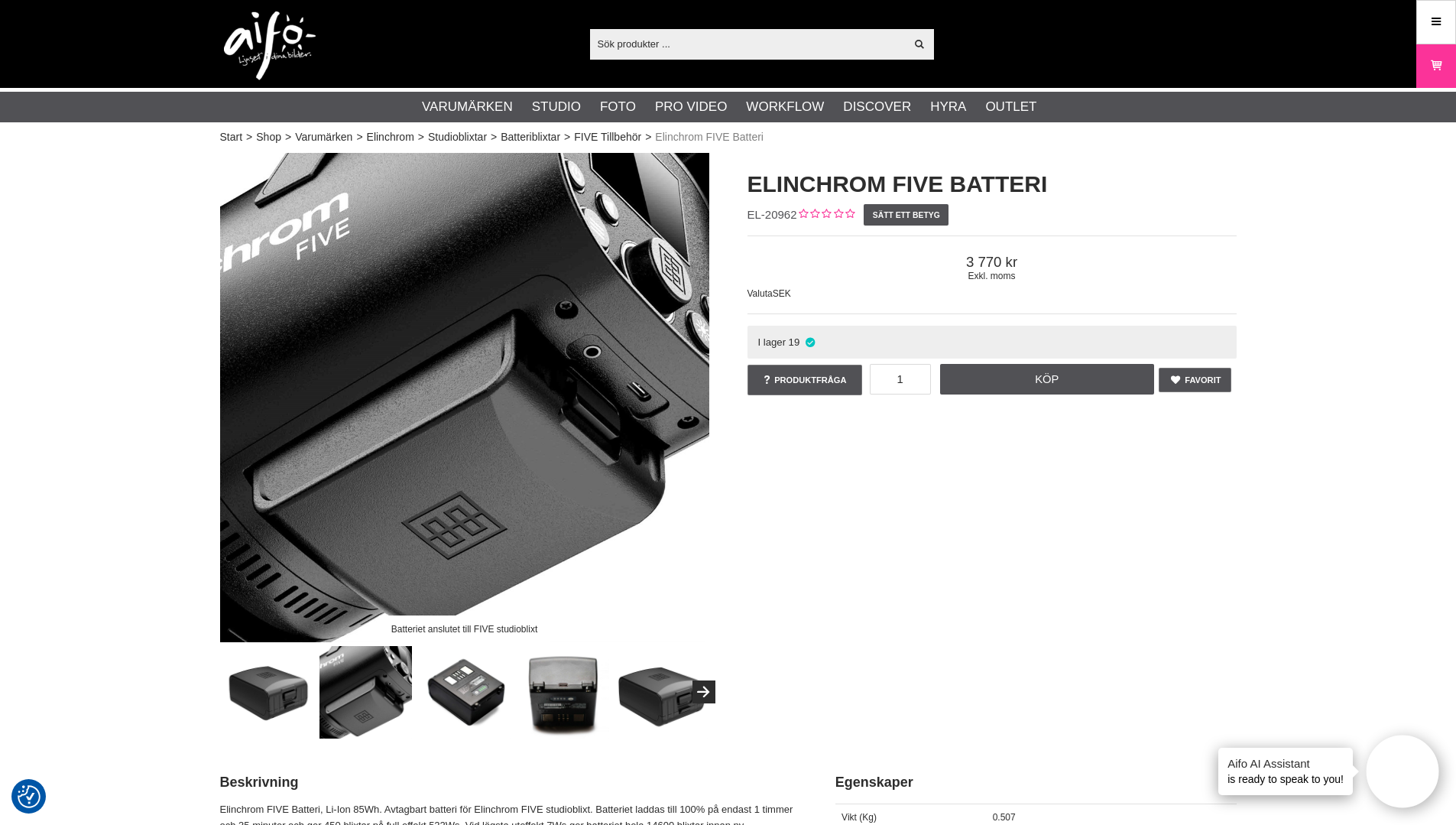
click at [464, 691] on img at bounding box center [464, 692] width 93 height 93
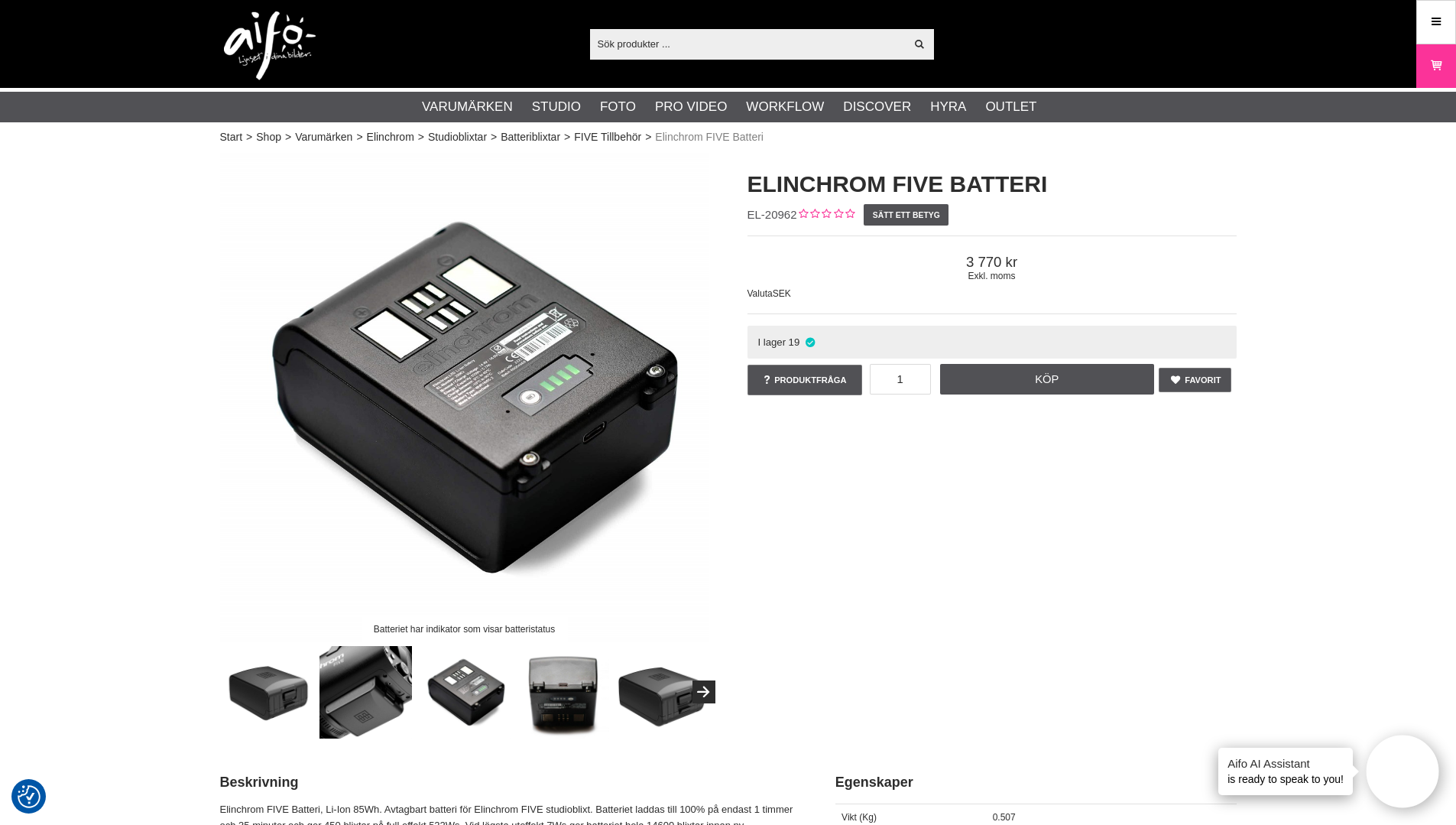
click at [561, 693] on img at bounding box center [562, 692] width 93 height 93
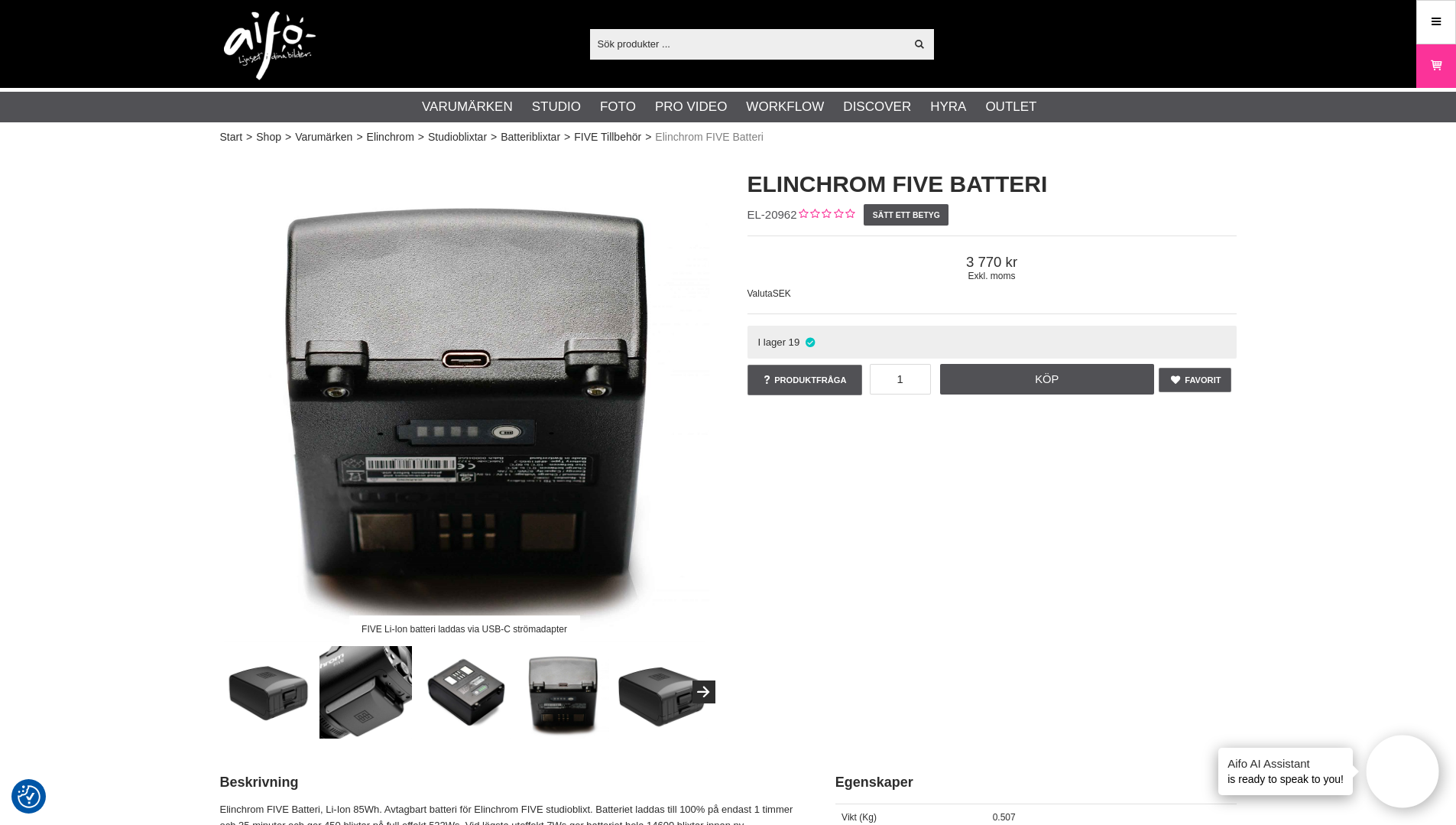
click at [671, 700] on img at bounding box center [661, 692] width 93 height 93
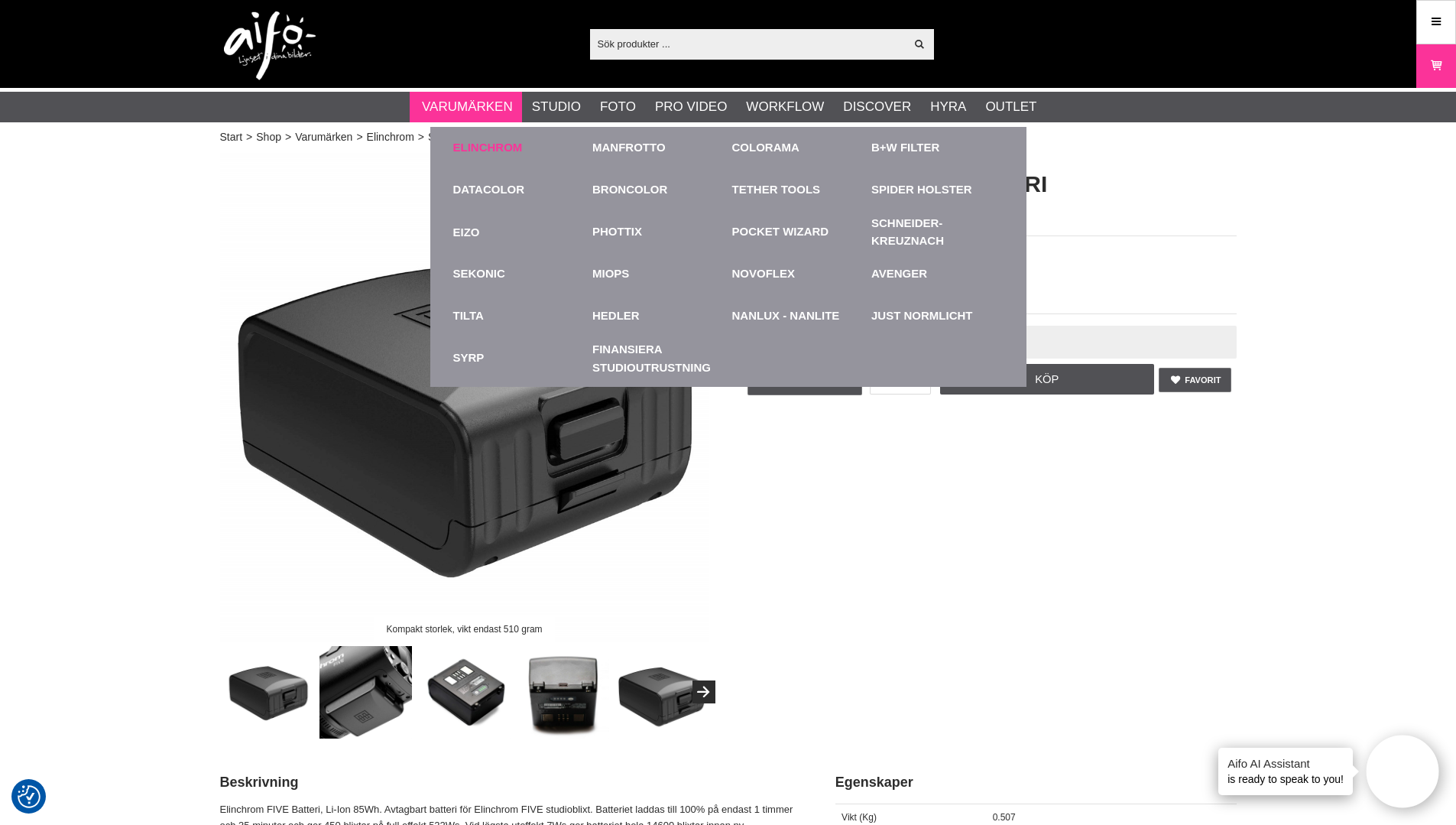
click at [485, 147] on link "Elinchrom" at bounding box center [488, 147] width 70 height 17
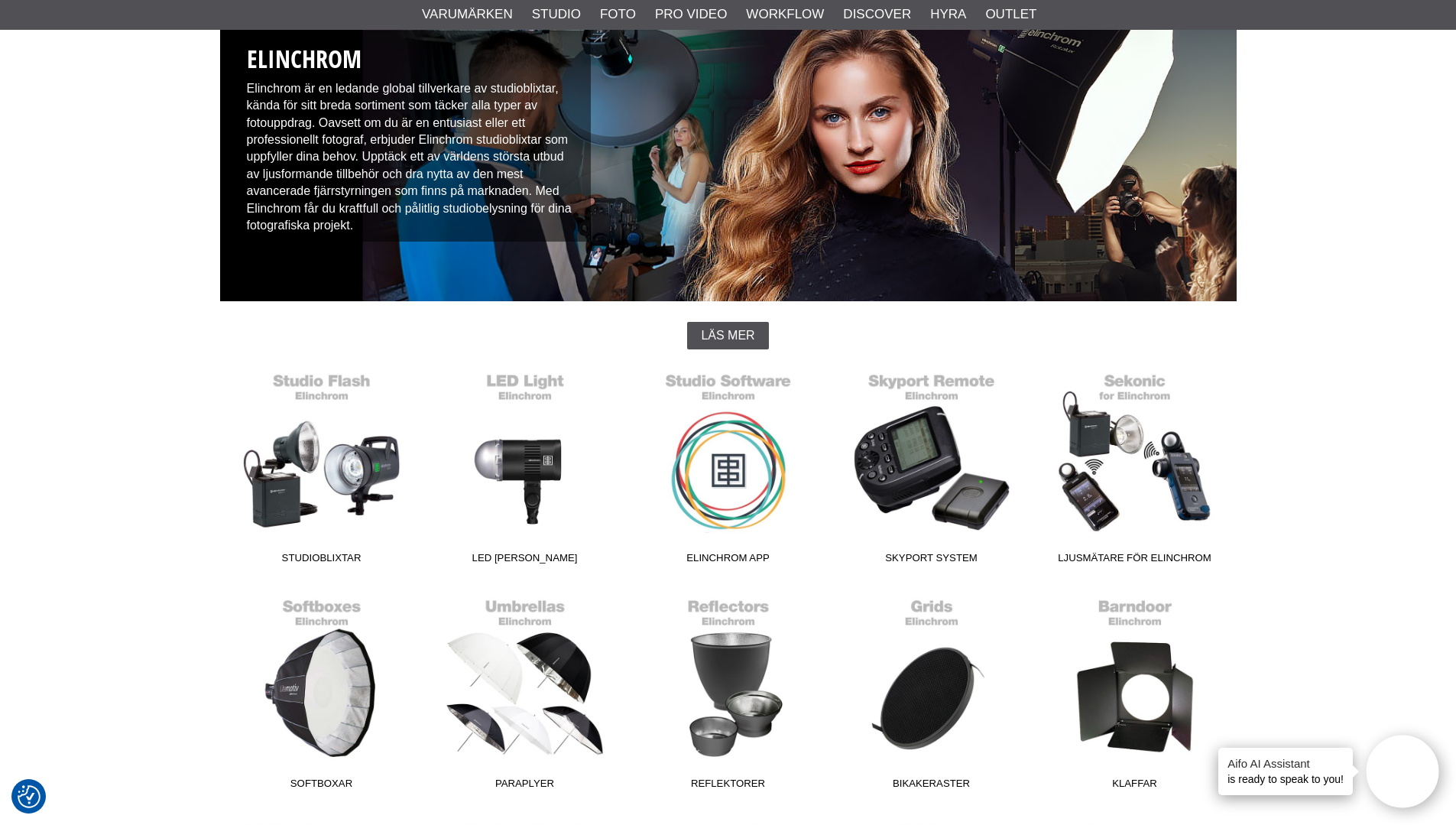
scroll to position [230, 0]
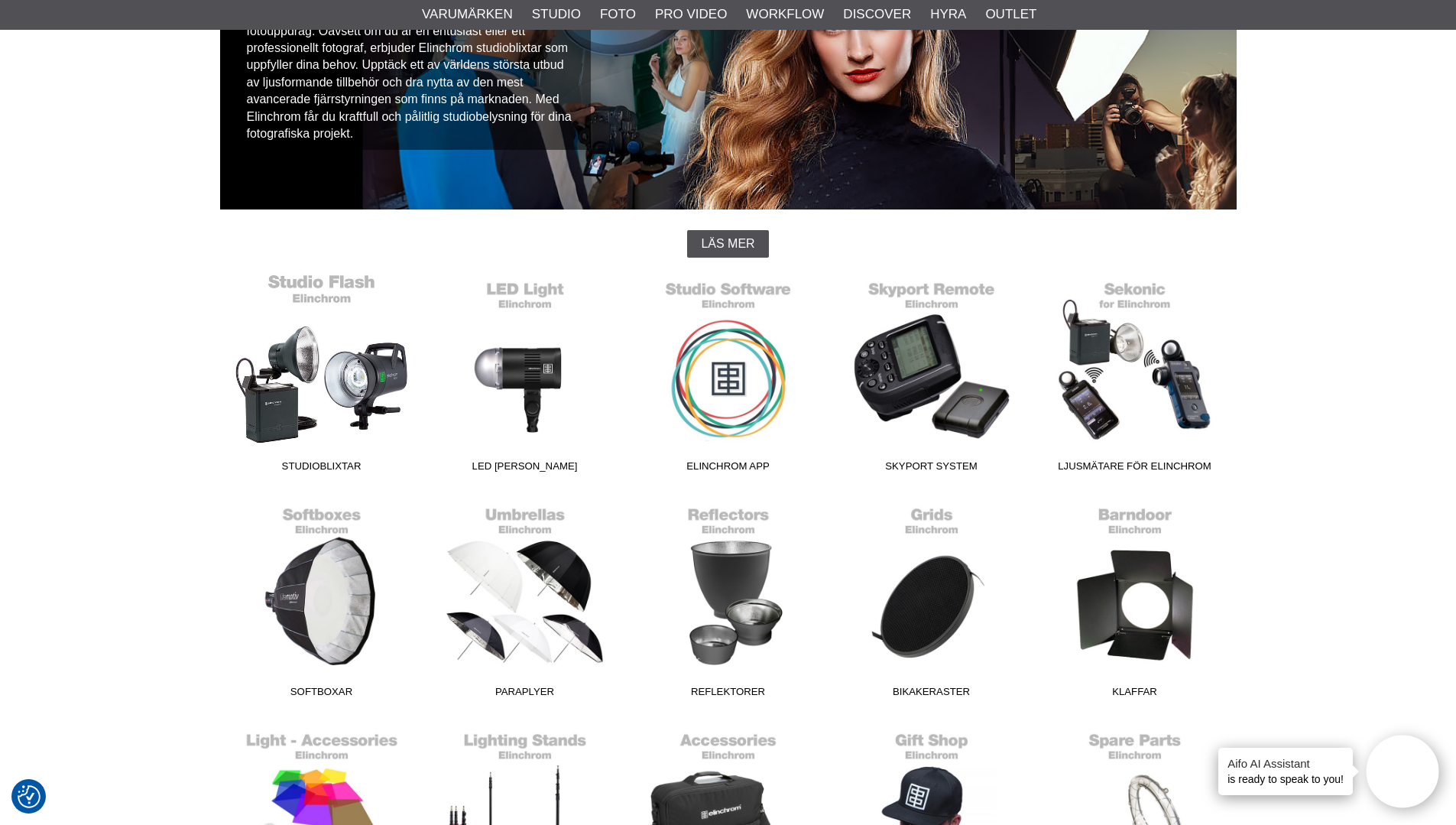
click at [366, 394] on link "Studioblixtar" at bounding box center [322, 376] width 203 height 206
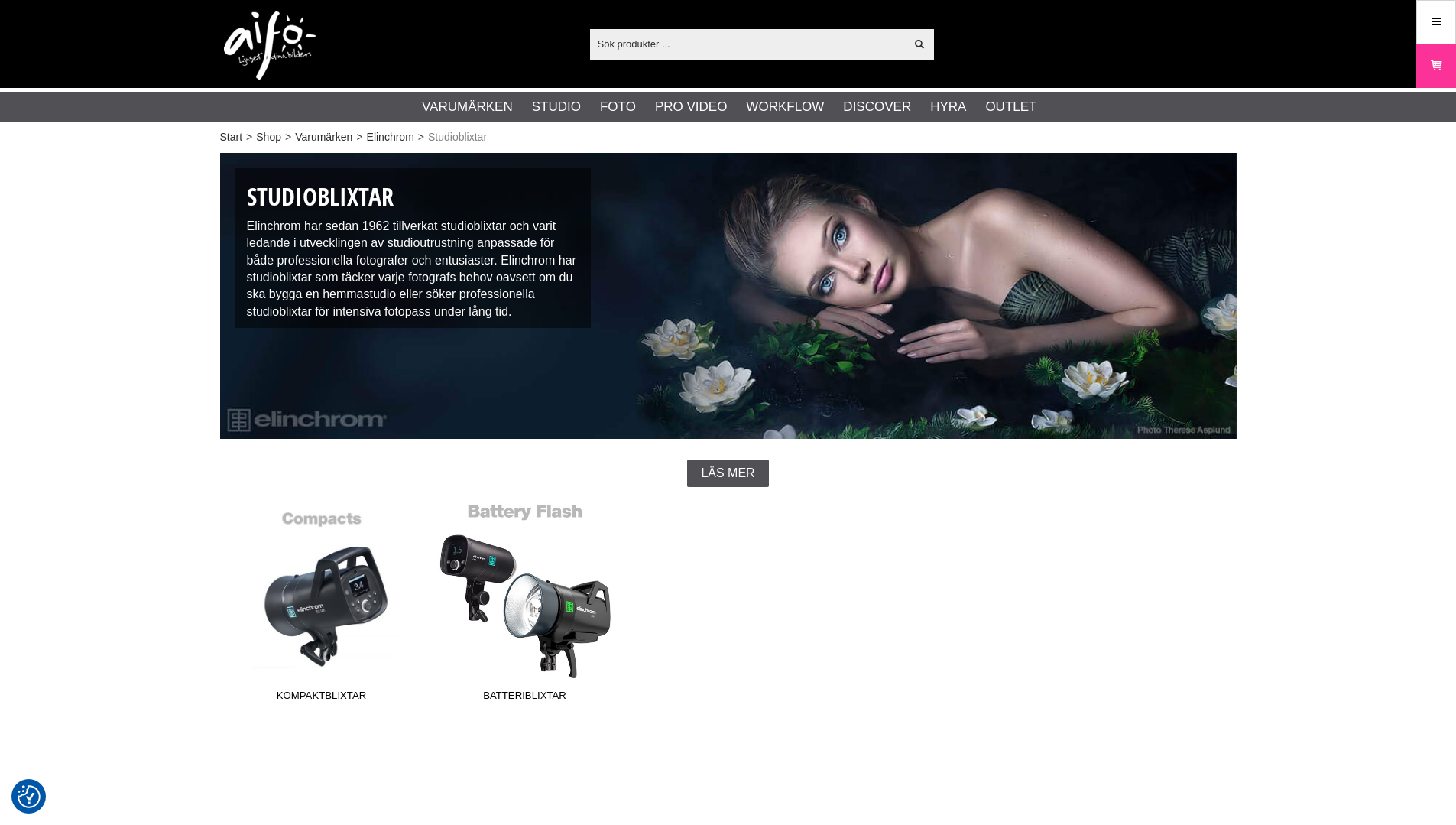
click at [560, 629] on link "Batteriblixtar" at bounding box center [525, 604] width 203 height 206
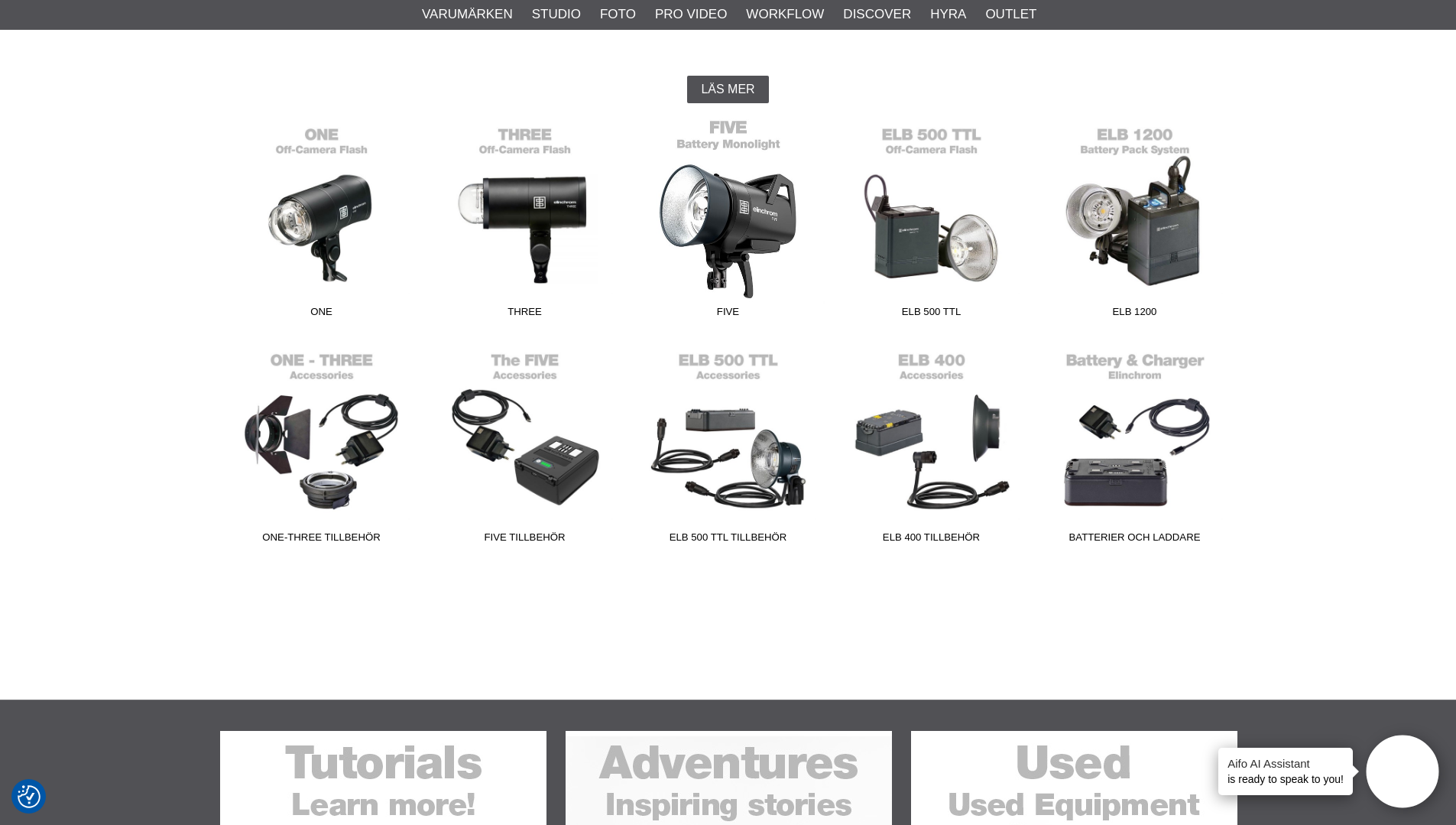
scroll to position [382, 0]
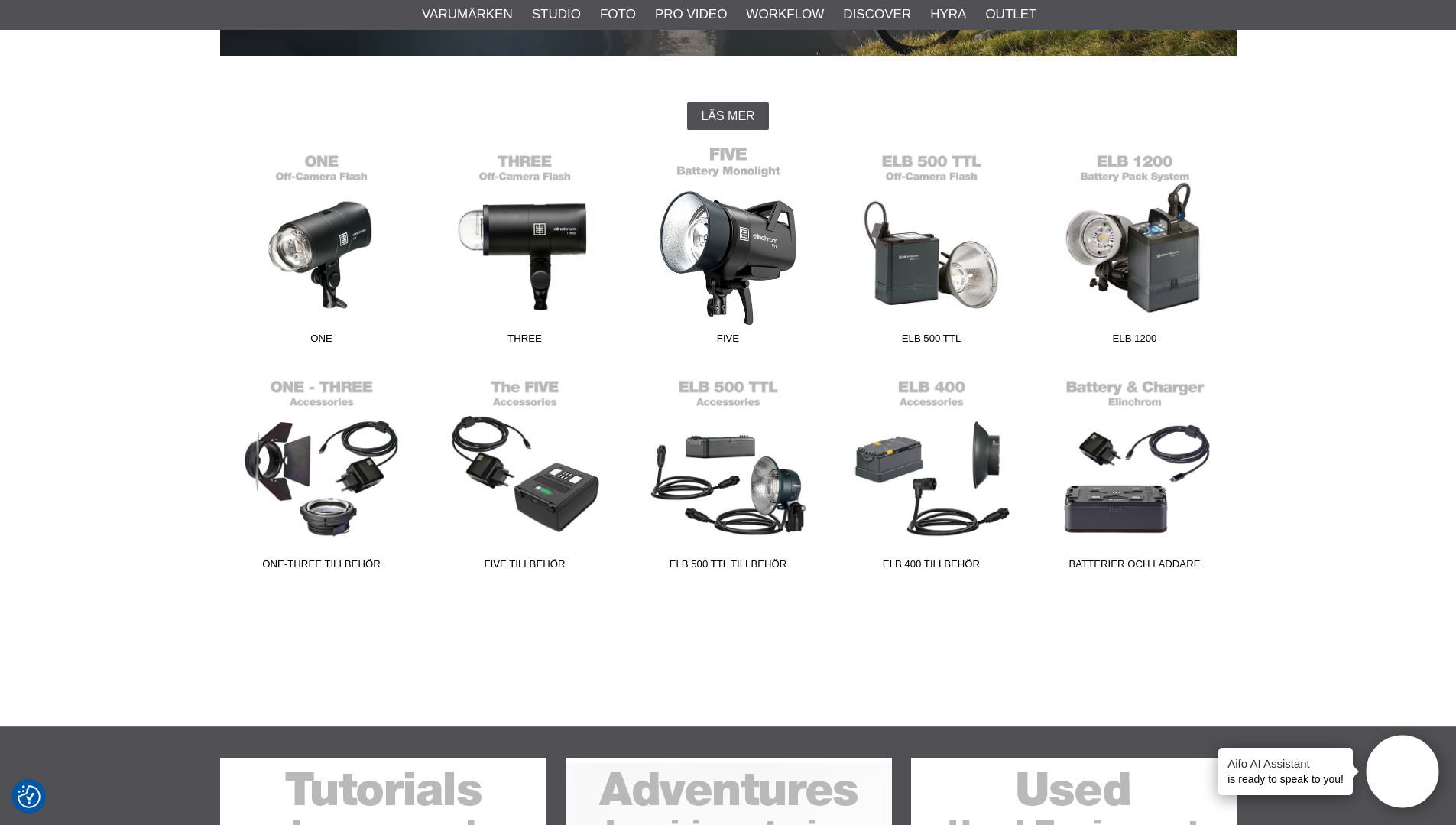
click at [739, 237] on link "FIVE" at bounding box center [728, 248] width 203 height 206
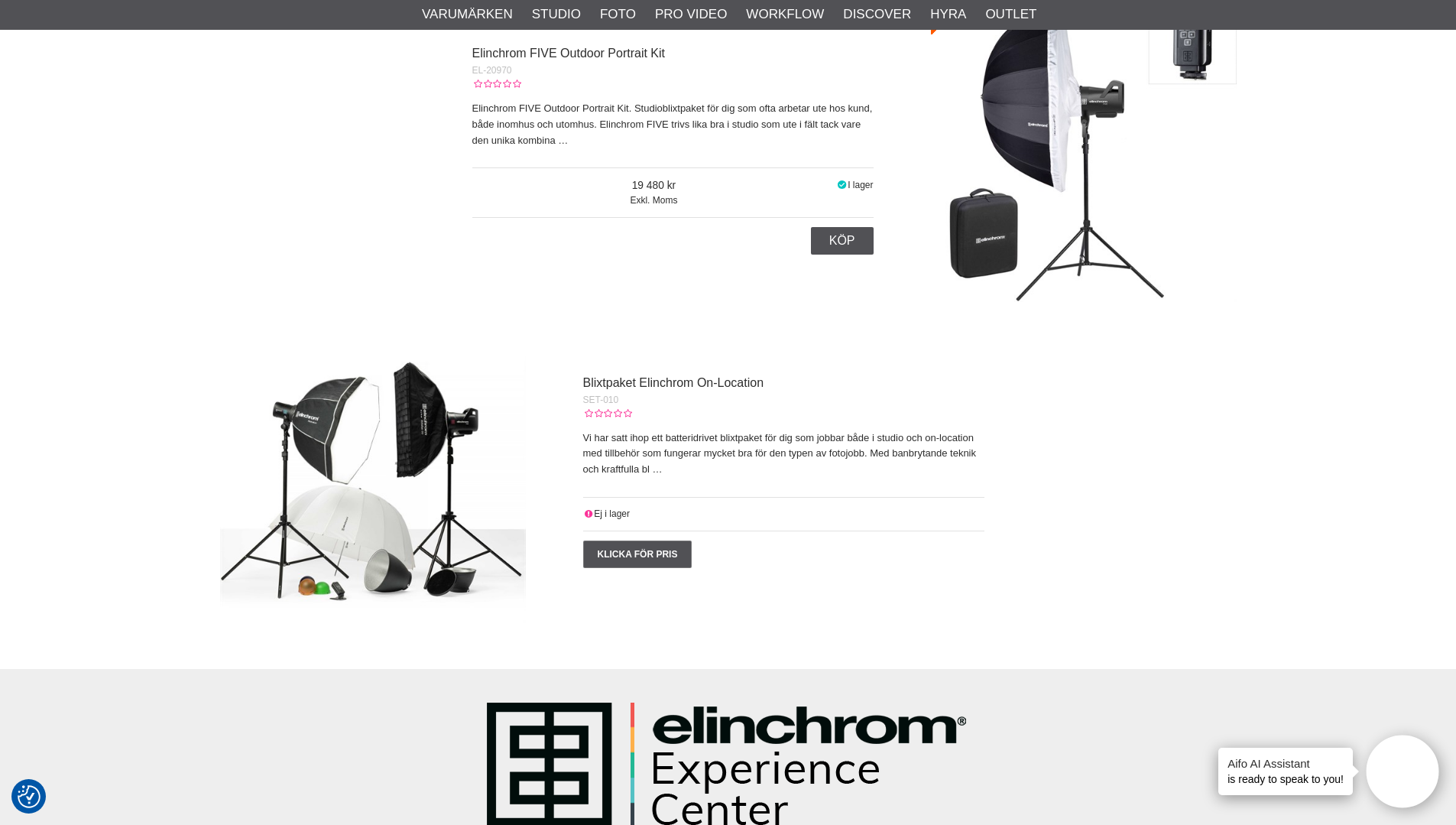
scroll to position [1682, 0]
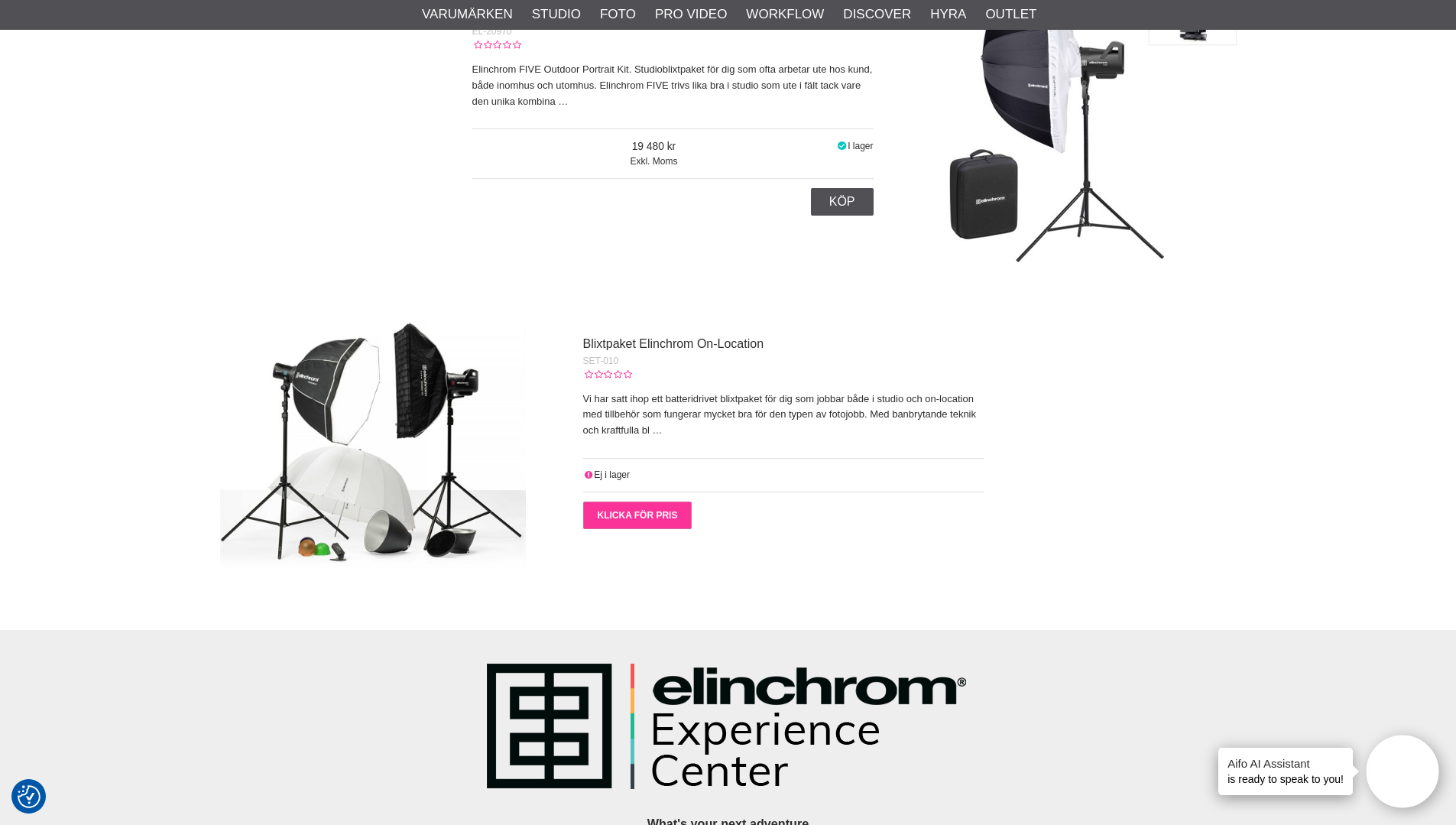
click at [648, 509] on link "Klicka för pris" at bounding box center [638, 516] width 109 height 27
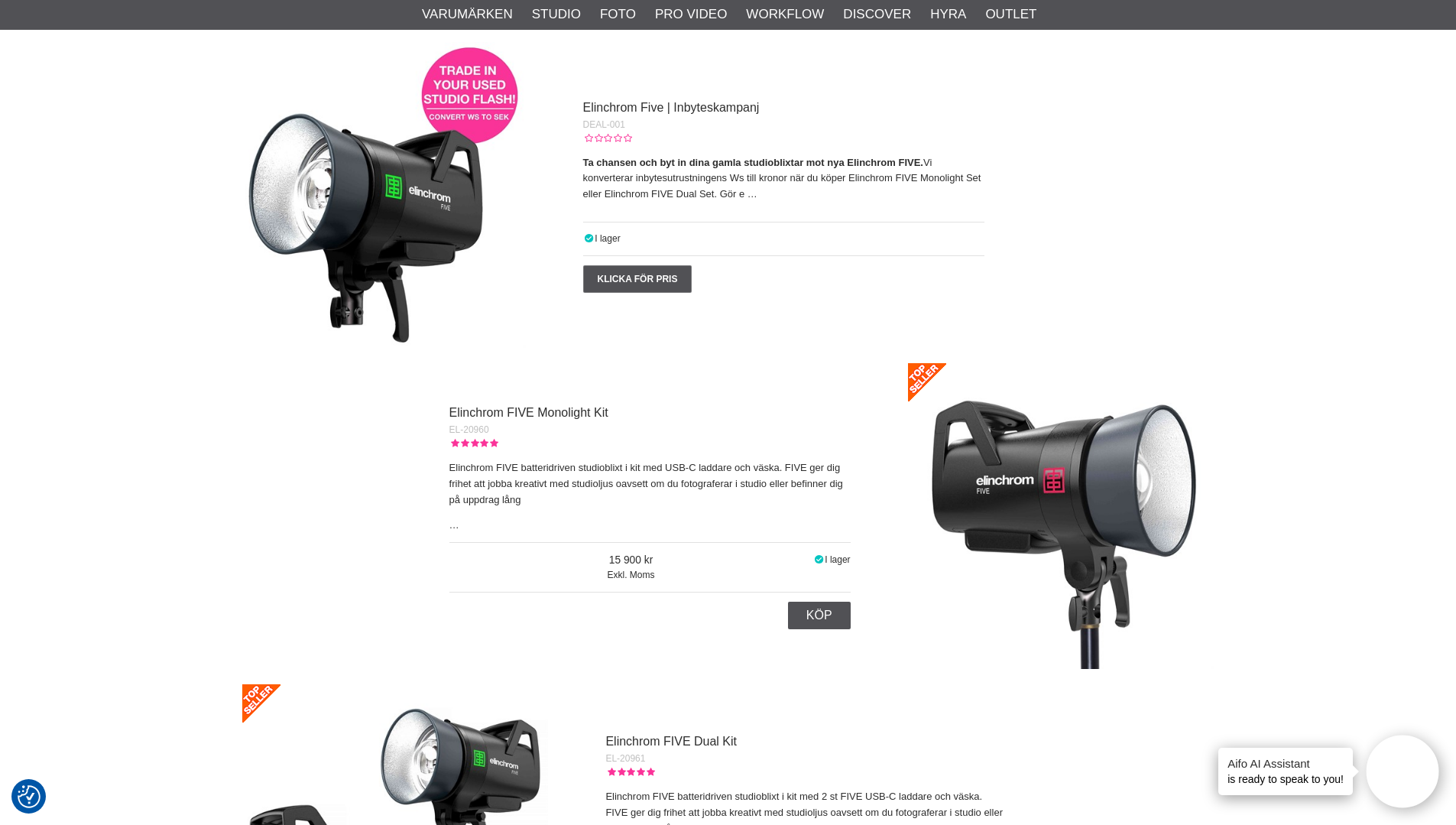
scroll to position [458, 0]
